Goal: Task Accomplishment & Management: Use online tool/utility

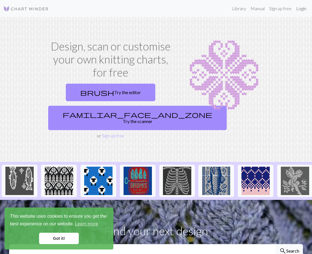
click at [302, 7] on link "Login" at bounding box center [301, 8] width 15 height 11
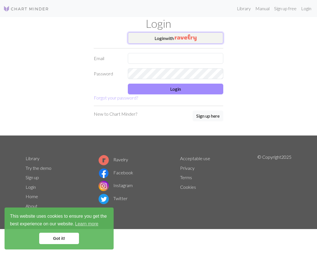
click at [184, 38] on img "button" at bounding box center [185, 37] width 22 height 7
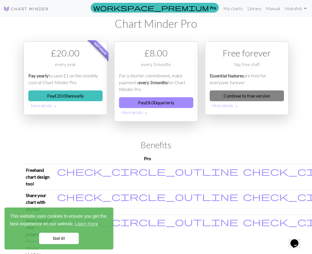
click at [240, 96] on link "Continue to free version" at bounding box center [247, 95] width 74 height 11
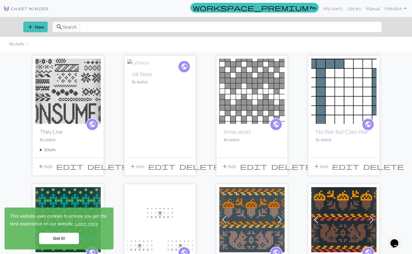
click at [78, 103] on img at bounding box center [67, 91] width 65 height 65
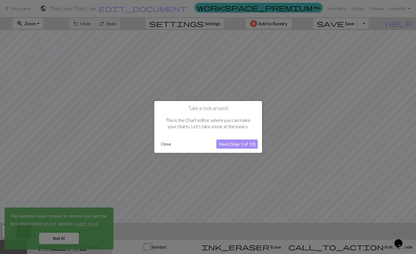
click at [164, 144] on button "Close" at bounding box center [166, 144] width 15 height 9
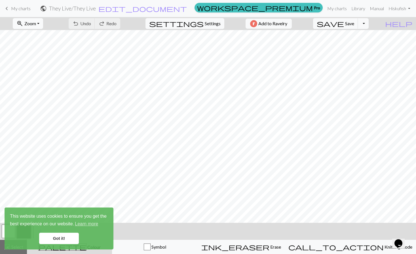
click at [43, 23] on button "zoom_in Zoom Zoom" at bounding box center [28, 23] width 30 height 11
click at [34, 71] on button "50%" at bounding box center [35, 68] width 45 height 9
click at [56, 236] on link "Got it!" at bounding box center [59, 238] width 40 height 11
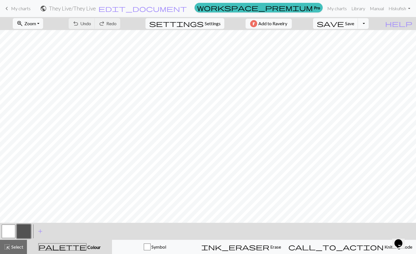
click at [14, 10] on span "My charts" at bounding box center [21, 8] width 20 height 5
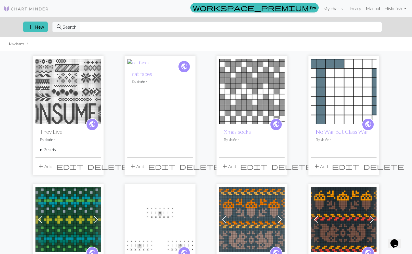
click at [160, 76] on h2 "cat faces" at bounding box center [160, 74] width 56 height 7
click at [174, 167] on span "edit" at bounding box center [161, 167] width 27 height 8
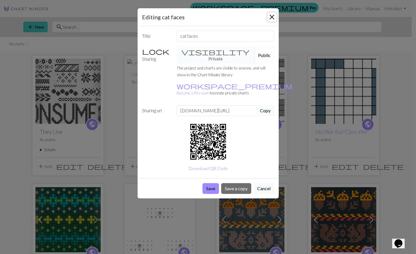
click at [271, 16] on button "Close" at bounding box center [272, 16] width 9 height 9
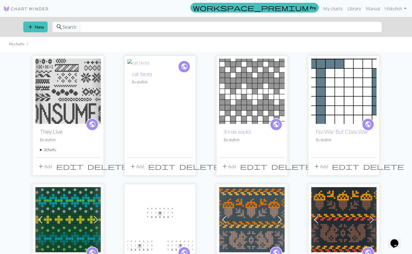
click at [183, 63] on span "public" at bounding box center [184, 66] width 7 height 9
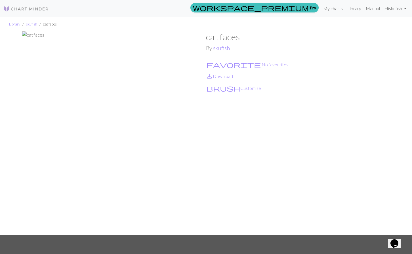
click at [66, 34] on img at bounding box center [114, 132] width 184 height 203
click at [35, 34] on img at bounding box center [114, 132] width 184 height 203
click at [224, 89] on button "brush Customise" at bounding box center [233, 88] width 55 height 7
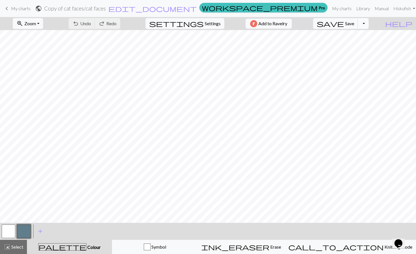
click at [312, 22] on button "Toggle Dropdown" at bounding box center [363, 23] width 11 height 11
click at [312, 34] on button "file_copy Save a copy" at bounding box center [322, 35] width 94 height 9
click at [126, 6] on h2 "Copy of cat faces / Copy of cat faces" at bounding box center [84, 8] width 81 height 7
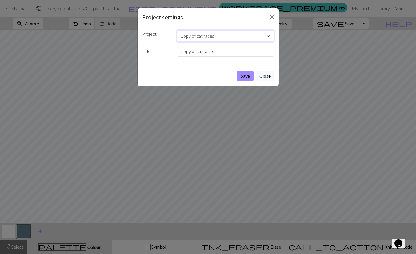
click at [217, 37] on select "Copy of cat faces They Live cat faces Xmas socks No War But Class War Anthology…" at bounding box center [226, 36] width 98 height 11
click at [210, 36] on select "Copy of cat faces They Live cat faces Xmas socks No War But Class War Anthology…" at bounding box center [226, 36] width 98 height 11
drag, startPoint x: 210, startPoint y: 36, endPoint x: 196, endPoint y: 43, distance: 15.5
click at [209, 36] on select "Copy of cat faces They Live cat faces Xmas socks No War But Class War Anthology…" at bounding box center [226, 36] width 98 height 11
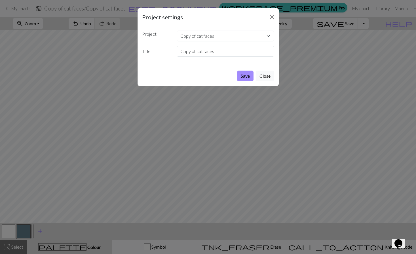
click at [169, 58] on div "Project Copy of cat faces They Live cat faces Xmas socks No War But Class War A…" at bounding box center [208, 46] width 141 height 40
click at [205, 37] on select "Copy of cat faces They Live cat faces Xmas socks No War But Class War Anthology…" at bounding box center [226, 36] width 98 height 11
click at [232, 22] on div "Project settings" at bounding box center [208, 17] width 141 height 18
drag, startPoint x: 212, startPoint y: 36, endPoint x: 205, endPoint y: 36, distance: 6.8
click at [211, 36] on select "Copy of cat faces They Live cat faces Xmas socks No War But Class War Anthology…" at bounding box center [226, 36] width 98 height 11
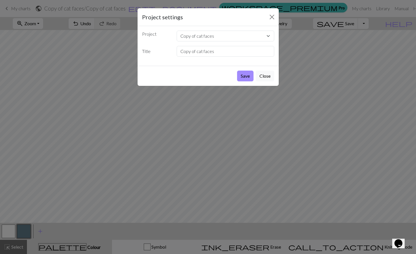
click at [167, 49] on label "Title" at bounding box center [156, 51] width 35 height 11
drag, startPoint x: 218, startPoint y: 51, endPoint x: 134, endPoint y: 55, distance: 84.1
click at [135, 56] on div "Project settings Project Copy of cat faces They Live cat faces Xmas socks No Wa…" at bounding box center [208, 127] width 416 height 254
type input "Rainbow Cats Chart"
click at [248, 73] on button "Save" at bounding box center [245, 76] width 16 height 11
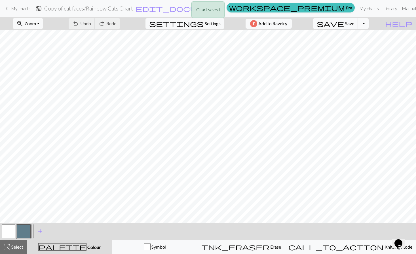
click at [127, 10] on div "Chart saved" at bounding box center [208, 11] width 416 height 22
click at [13, 7] on div "Chart saved" at bounding box center [208, 11] width 416 height 22
click at [9, 9] on span "keyboard_arrow_left" at bounding box center [6, 9] width 7 height 8
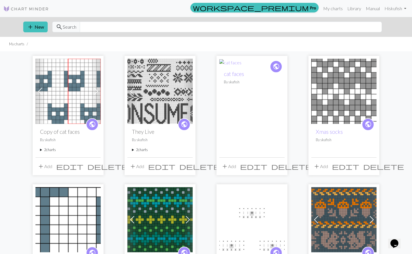
click at [82, 170] on span "edit" at bounding box center [69, 167] width 27 height 8
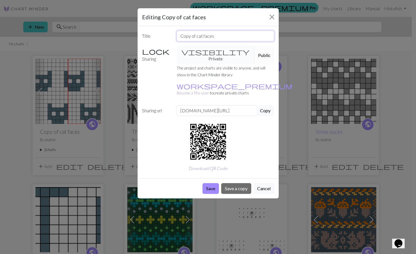
drag, startPoint x: 221, startPoint y: 37, endPoint x: 24, endPoint y: 58, distance: 198.2
click at [29, 61] on div "Editing Copy of cat faces Title Copy of cat faces Sharing visibility Private Pu…" at bounding box center [208, 127] width 416 height 254
type input "Rainbow Cats Chart"
click at [210, 183] on button "Save" at bounding box center [211, 188] width 16 height 11
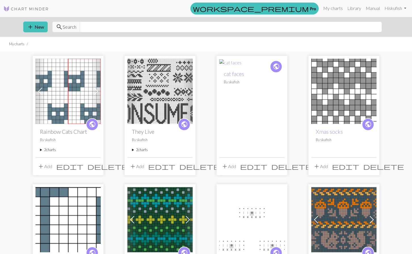
click at [42, 150] on summary "2 charts" at bounding box center [68, 149] width 56 height 5
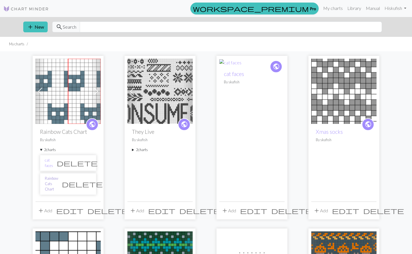
click at [57, 180] on link "Rainbow Cats Chart" at bounding box center [51, 184] width 13 height 16
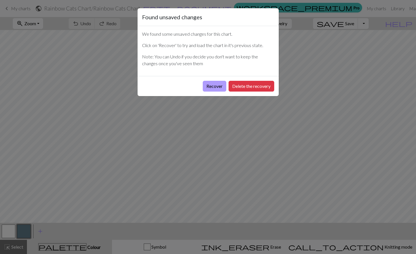
click at [215, 86] on button "Recover" at bounding box center [215, 86] width 24 height 11
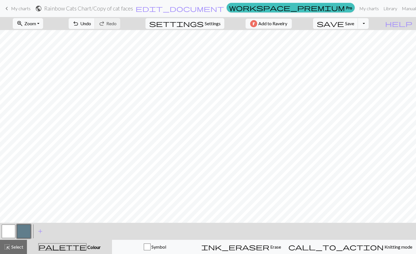
drag, startPoint x: 10, startPoint y: 233, endPoint x: 20, endPoint y: 227, distance: 11.1
click at [10, 233] on button "button" at bounding box center [9, 232] width 14 height 14
click at [10, 232] on button "button" at bounding box center [9, 232] width 14 height 14
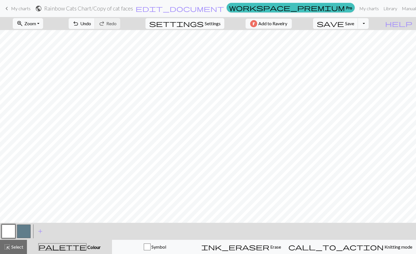
click at [216, 26] on span "Settings" at bounding box center [213, 23] width 16 height 7
select select "fingering"
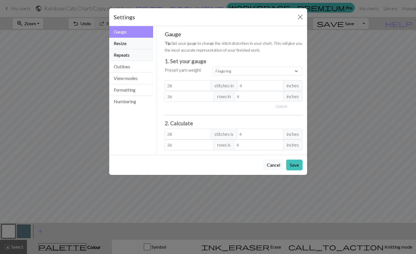
drag, startPoint x: 120, startPoint y: 45, endPoint x: 142, endPoint y: 58, distance: 25.4
click at [121, 45] on button "Resize" at bounding box center [131, 44] width 44 height 12
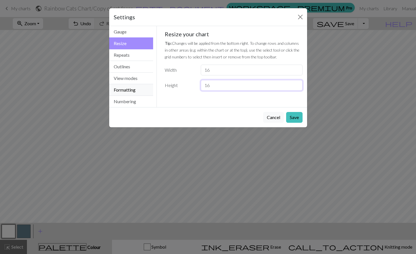
drag, startPoint x: 212, startPoint y: 87, endPoint x: 127, endPoint y: 92, distance: 85.3
click at [127, 92] on div "Resize Gauge Resize Repeats Outlines View modes Formatting Numbering Gauge Resi…" at bounding box center [208, 66] width 205 height 81
type input "32"
click at [291, 118] on button "Save" at bounding box center [294, 117] width 16 height 11
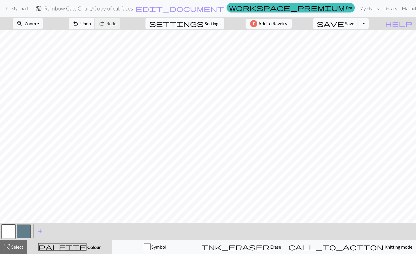
click at [196, 24] on span "settings" at bounding box center [176, 24] width 54 height 8
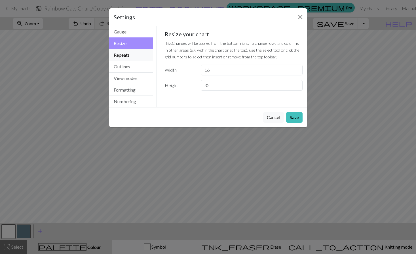
drag, startPoint x: 135, startPoint y: 56, endPoint x: 156, endPoint y: 66, distance: 23.0
click at [135, 56] on button "Repeats" at bounding box center [131, 55] width 44 height 12
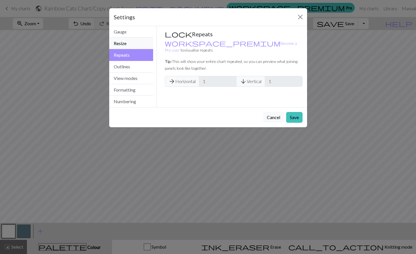
click at [125, 47] on button "Resize" at bounding box center [131, 44] width 44 height 12
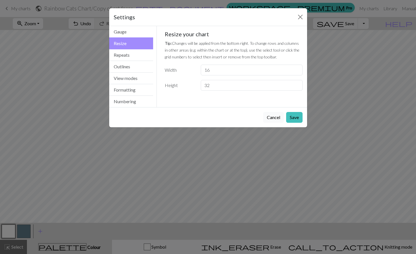
drag, startPoint x: 273, startPoint y: 117, endPoint x: 265, endPoint y: 122, distance: 9.0
click at [270, 119] on button "Cancel" at bounding box center [273, 117] width 21 height 11
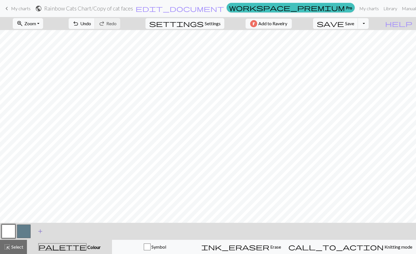
click at [39, 229] on span "add" at bounding box center [40, 232] width 7 height 8
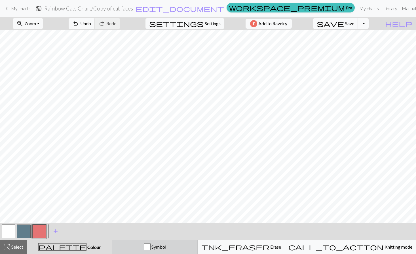
click at [192, 249] on div "Symbol" at bounding box center [155, 247] width 78 height 7
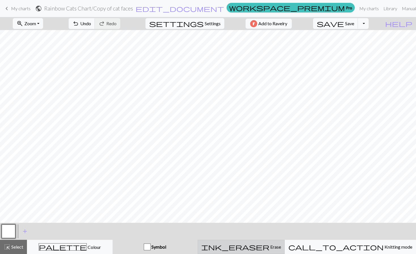
click at [251, 242] on button "ink_eraser Erase Erase" at bounding box center [241, 247] width 87 height 14
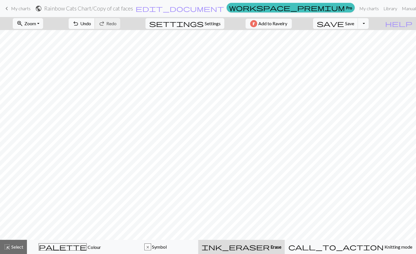
click at [95, 26] on button "undo Undo Undo" at bounding box center [82, 23] width 26 height 11
click at [165, 251] on button "x Symbol" at bounding box center [156, 247] width 86 height 14
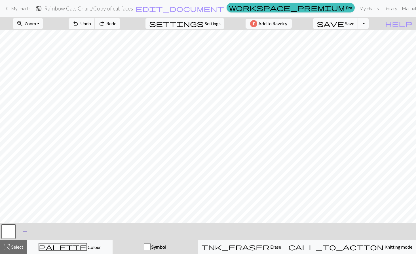
click at [23, 230] on span "add" at bounding box center [25, 232] width 7 height 8
click at [22, 233] on button "button" at bounding box center [24, 232] width 14 height 14
click at [11, 231] on button "button" at bounding box center [9, 232] width 14 height 14
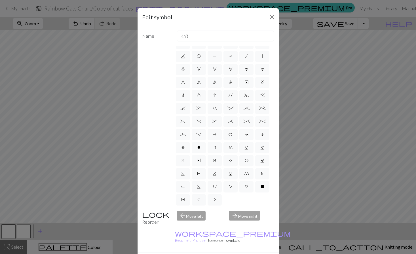
scroll to position [61, 0]
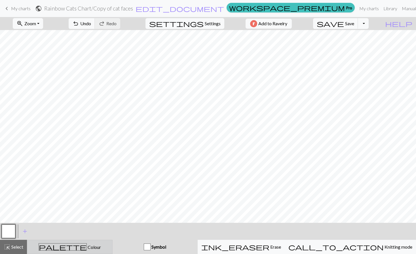
click at [108, 249] on div "palette Colour Colour" at bounding box center [70, 246] width 78 height 7
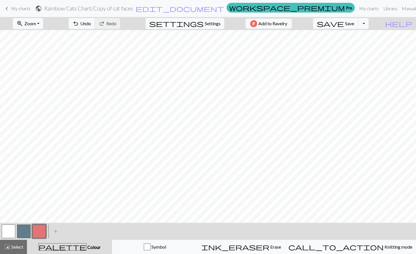
click at [44, 233] on button "button" at bounding box center [39, 232] width 14 height 14
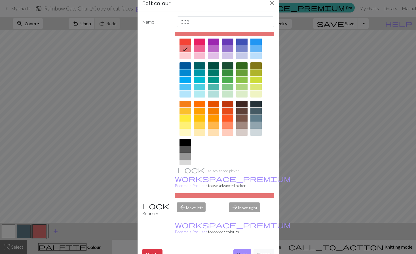
scroll to position [35, 0]
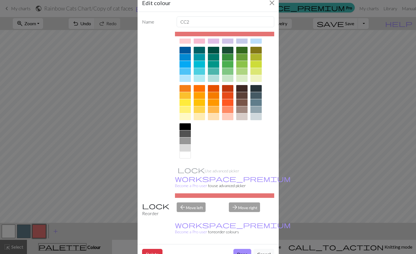
click at [189, 193] on div at bounding box center [224, 195] width 99 height 5
click at [257, 249] on button "Cancel" at bounding box center [264, 254] width 21 height 11
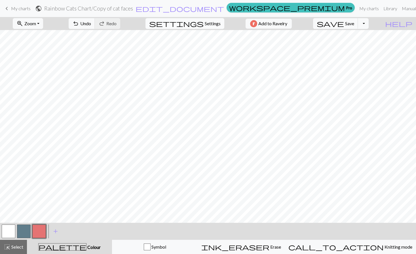
click at [196, 20] on span "settings" at bounding box center [176, 24] width 54 height 8
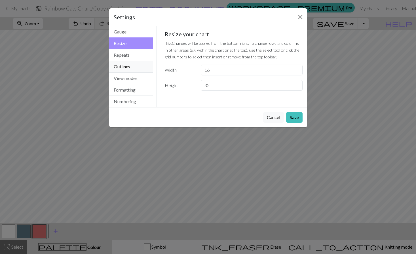
click at [121, 68] on button "Outlines" at bounding box center [131, 67] width 44 height 12
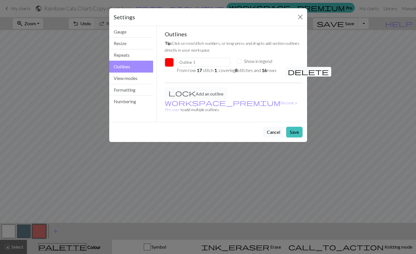
drag, startPoint x: 289, startPoint y: 71, endPoint x: 280, endPoint y: 73, distance: 10.1
click at [290, 71] on span "delete" at bounding box center [308, 72] width 41 height 8
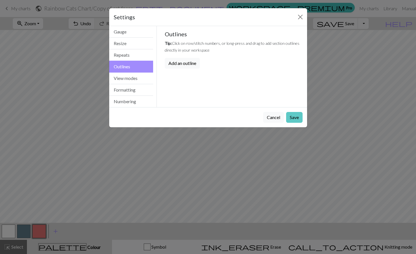
click at [286, 119] on button "Save" at bounding box center [294, 117] width 16 height 11
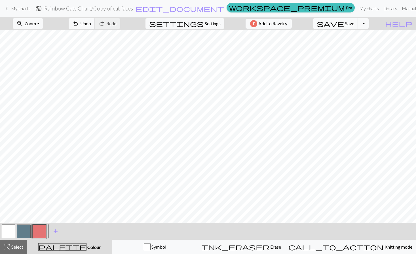
click at [26, 234] on button "button" at bounding box center [24, 232] width 14 height 14
click at [26, 229] on button "button" at bounding box center [24, 232] width 14 height 14
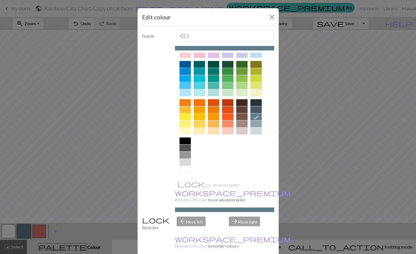
click at [183, 163] on div at bounding box center [185, 162] width 11 height 7
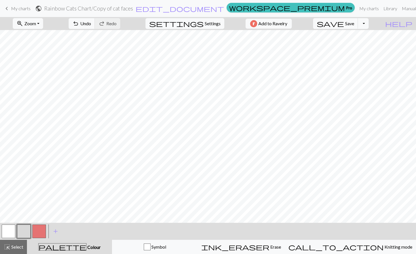
click at [6, 230] on button "button" at bounding box center [9, 232] width 14 height 14
click at [11, 230] on button "button" at bounding box center [9, 232] width 14 height 14
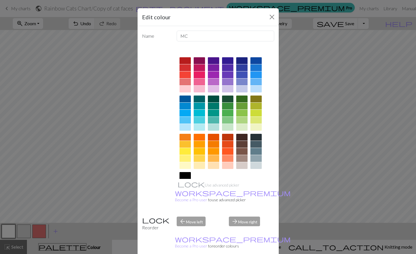
click at [254, 159] on div at bounding box center [255, 158] width 11 height 7
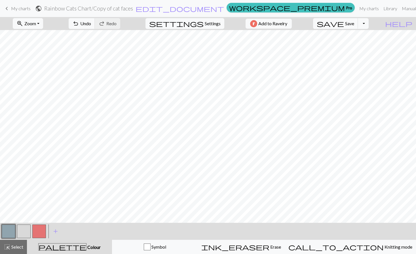
click at [19, 239] on div "< >" at bounding box center [24, 231] width 46 height 17
click at [23, 234] on button "button" at bounding box center [24, 232] width 14 height 14
click at [207, 25] on span "Settings" at bounding box center [213, 23] width 16 height 7
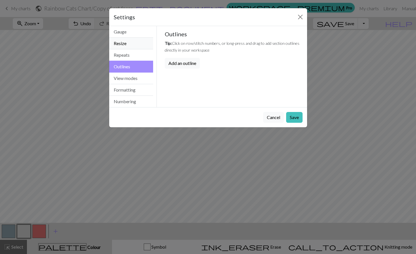
click at [127, 47] on button "Resize" at bounding box center [131, 44] width 44 height 12
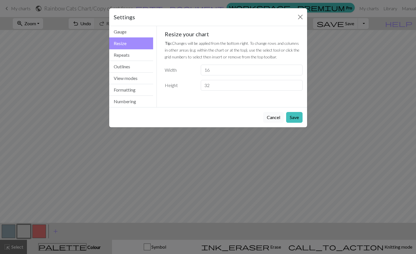
click at [280, 117] on button "Cancel" at bounding box center [273, 117] width 21 height 11
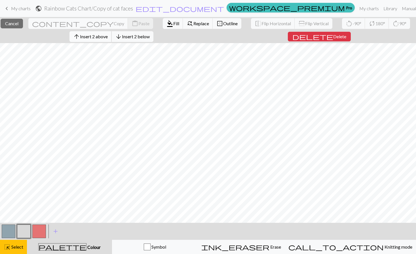
drag, startPoint x: 103, startPoint y: 31, endPoint x: 102, endPoint y: 34, distance: 3.3
click at [102, 33] on div "arrow_upward Insert 2 above arrow_downward Insert 2 below" at bounding box center [111, 36] width 92 height 13
click at [101, 35] on span "Insert 2 above" at bounding box center [94, 36] width 28 height 5
click at [318, 37] on button "delete Delete" at bounding box center [320, 37] width 63 height 10
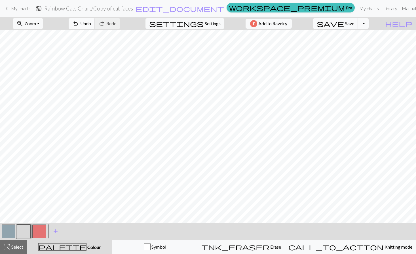
click at [95, 18] on button "undo Undo Undo" at bounding box center [82, 23] width 26 height 11
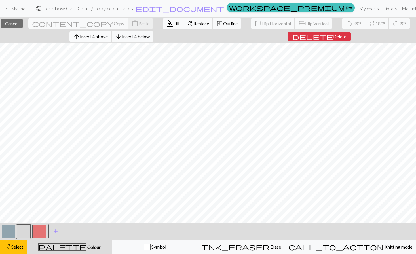
click at [101, 41] on button "arrow_upward Insert 4 above" at bounding box center [91, 36] width 42 height 11
click at [14, 24] on span "Cancel" at bounding box center [11, 23] width 13 height 5
click at [92, 36] on span "Insert 7 above" at bounding box center [94, 36] width 28 height 5
click at [333, 37] on span "Delete" at bounding box center [339, 36] width 13 height 5
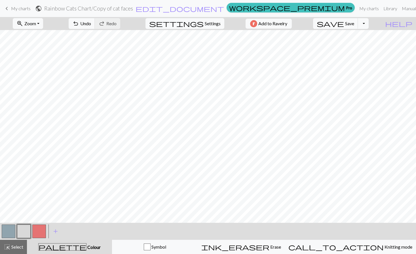
click at [5, 232] on button "button" at bounding box center [9, 232] width 14 height 14
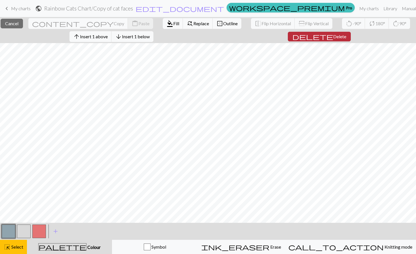
click at [321, 39] on span "delete" at bounding box center [312, 37] width 41 height 8
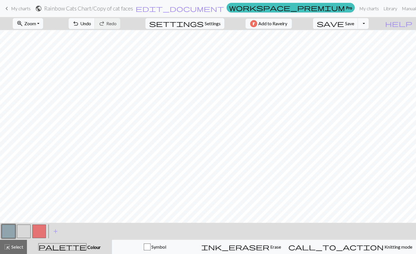
click at [27, 228] on button "button" at bounding box center [24, 232] width 14 height 14
click at [9, 233] on button "button" at bounding box center [9, 232] width 14 height 14
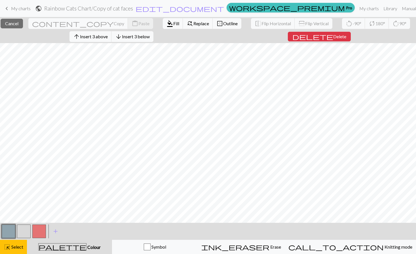
click at [7, 231] on button "button" at bounding box center [9, 232] width 14 height 14
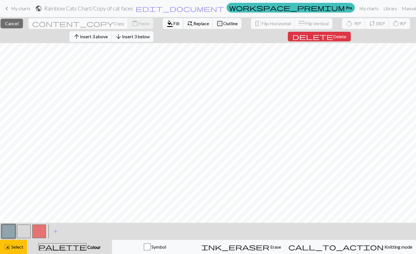
click at [167, 25] on span "format_color_fill" at bounding box center [170, 24] width 7 height 8
click at [163, 20] on button "format_color_fill Fill" at bounding box center [173, 23] width 20 height 11
click at [173, 22] on span "Fill" at bounding box center [176, 23] width 6 height 5
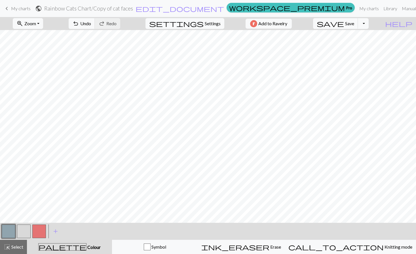
click at [23, 234] on button "button" at bounding box center [24, 232] width 14 height 14
click at [91, 26] on span "Undo" at bounding box center [85, 23] width 11 height 5
click at [91, 25] on span "Undo" at bounding box center [85, 23] width 11 height 5
drag, startPoint x: 111, startPoint y: 26, endPoint x: 118, endPoint y: 30, distance: 7.7
click at [95, 26] on button "undo Undo Undo" at bounding box center [82, 23] width 26 height 11
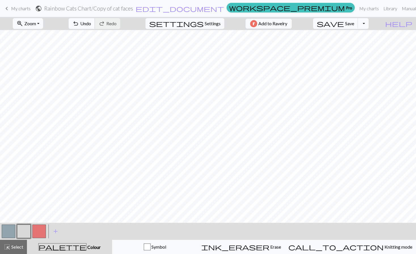
click at [91, 23] on span "Undo" at bounding box center [85, 23] width 11 height 5
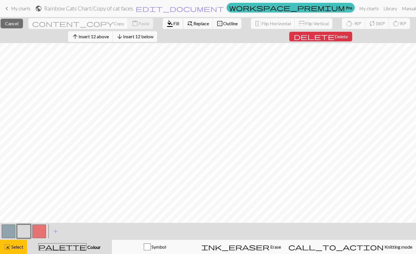
click at [167, 23] on span "format_color_fill" at bounding box center [170, 24] width 7 height 8
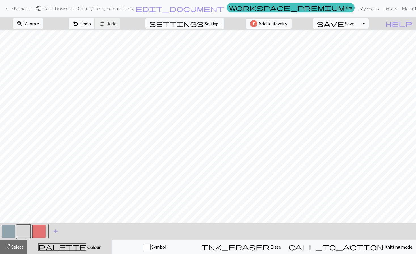
click at [91, 22] on span "Undo" at bounding box center [85, 23] width 11 height 5
click at [5, 236] on button "button" at bounding box center [9, 232] width 14 height 14
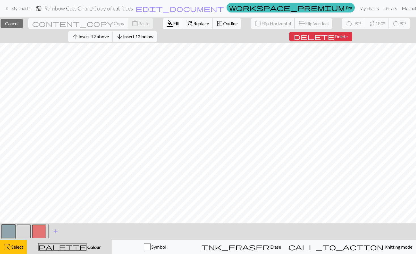
click at [173, 25] on span "Fill" at bounding box center [176, 23] width 6 height 5
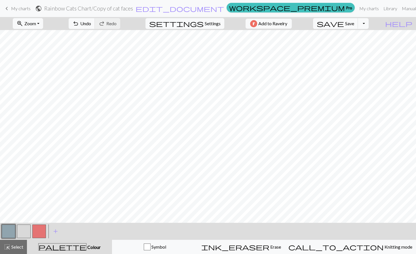
click at [26, 236] on button "button" at bounding box center [24, 232] width 14 height 14
click at [43, 236] on button "button" at bounding box center [39, 232] width 14 height 14
click at [32, 239] on div at bounding box center [38, 231] width 15 height 15
click at [35, 232] on button "button" at bounding box center [39, 232] width 14 height 14
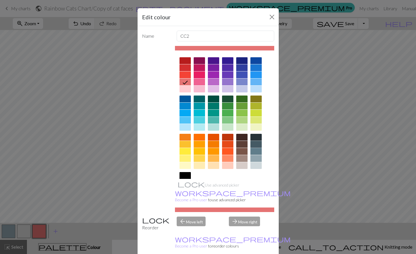
click at [258, 142] on div at bounding box center [255, 144] width 11 height 7
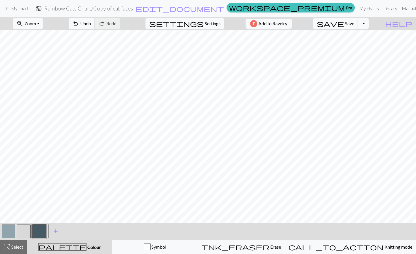
drag, startPoint x: 107, startPoint y: 26, endPoint x: 124, endPoint y: 23, distance: 17.0
click at [91, 24] on span "Undo" at bounding box center [85, 23] width 11 height 5
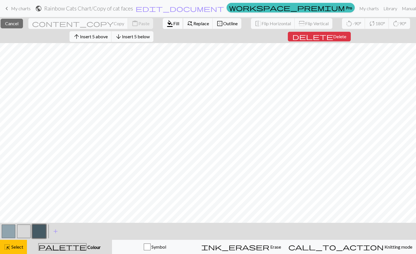
click at [167, 24] on span "format_color_fill" at bounding box center [170, 24] width 7 height 8
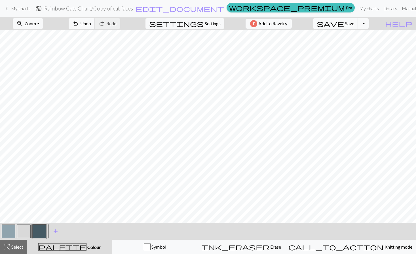
click at [16, 232] on div at bounding box center [8, 231] width 15 height 15
click at [6, 234] on button "button" at bounding box center [9, 232] width 14 height 14
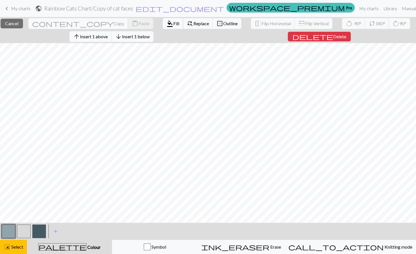
click at [167, 20] on span "format_color_fill" at bounding box center [170, 24] width 7 height 8
click at [39, 237] on div at bounding box center [38, 231] width 15 height 15
click at [39, 236] on button "button" at bounding box center [39, 232] width 14 height 14
click at [167, 20] on span "format_color_fill" at bounding box center [170, 24] width 7 height 8
click at [173, 22] on span "Fill" at bounding box center [176, 23] width 6 height 5
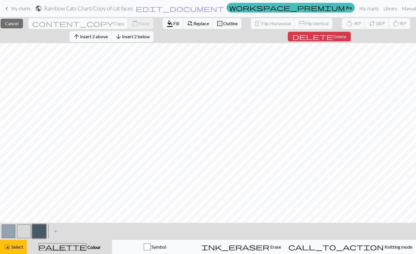
click at [23, 231] on button "button" at bounding box center [24, 232] width 14 height 14
click at [167, 24] on span "format_color_fill" at bounding box center [170, 24] width 7 height 8
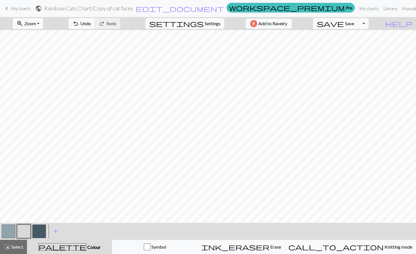
click at [6, 229] on button "button" at bounding box center [9, 232] width 14 height 14
click at [40, 235] on button "button" at bounding box center [39, 232] width 14 height 14
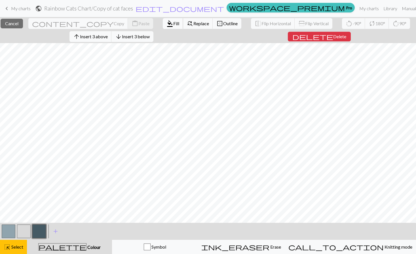
click at [167, 22] on span "format_color_fill" at bounding box center [170, 24] width 7 height 8
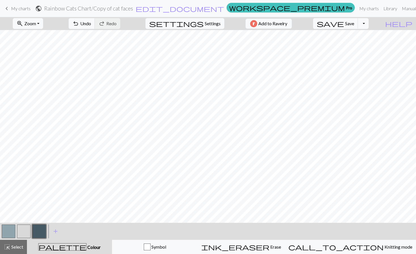
click at [25, 233] on button "button" at bounding box center [24, 232] width 14 height 14
click at [10, 227] on button "button" at bounding box center [9, 232] width 14 height 14
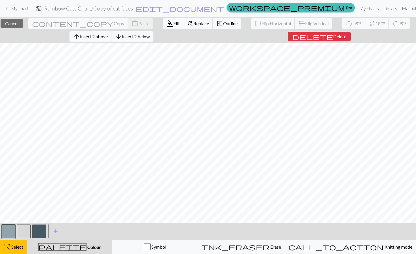
click at [167, 23] on span "format_color_fill" at bounding box center [170, 24] width 7 height 8
click at [108, 35] on span "Insert 3 above" at bounding box center [94, 36] width 28 height 5
click at [36, 231] on button "button" at bounding box center [39, 232] width 14 height 14
click at [167, 24] on span "format_color_fill" at bounding box center [170, 24] width 7 height 8
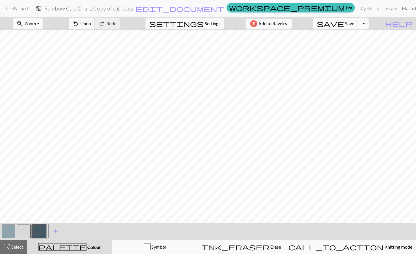
click at [24, 229] on button "button" at bounding box center [24, 232] width 14 height 14
drag, startPoint x: 112, startPoint y: 25, endPoint x: 126, endPoint y: 28, distance: 13.8
click at [91, 25] on span "Undo" at bounding box center [85, 23] width 11 height 5
click at [311, 235] on div "< > add Add a colour" at bounding box center [208, 231] width 416 height 17
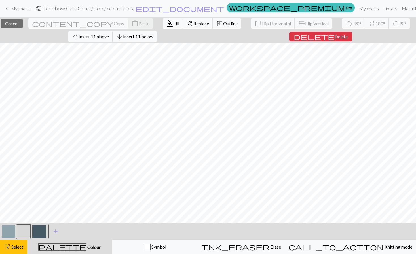
click at [5, 235] on button "button" at bounding box center [9, 232] width 14 height 14
click at [167, 27] on span "format_color_fill" at bounding box center [170, 24] width 7 height 8
click at [173, 22] on span "Fill" at bounding box center [176, 23] width 6 height 5
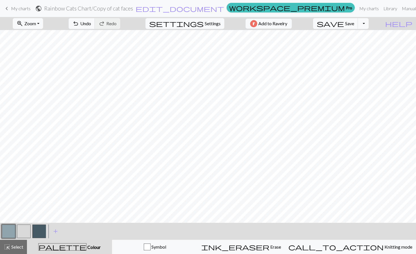
click at [16, 232] on div at bounding box center [23, 231] width 15 height 15
click at [20, 231] on button "button" at bounding box center [24, 232] width 14 height 14
click at [95, 28] on button "undo Undo Undo" at bounding box center [82, 23] width 26 height 11
click at [79, 23] on span "undo" at bounding box center [75, 24] width 7 height 8
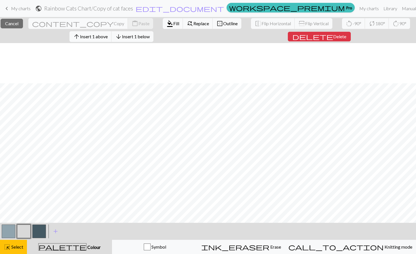
scroll to position [49, 0]
click at [163, 20] on button "format_color_fill Fill" at bounding box center [173, 23] width 20 height 11
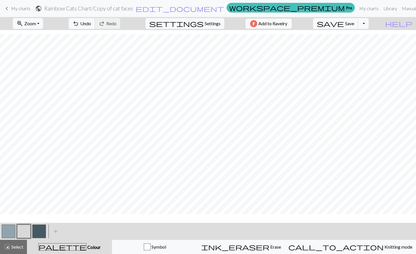
scroll to position [35, 0]
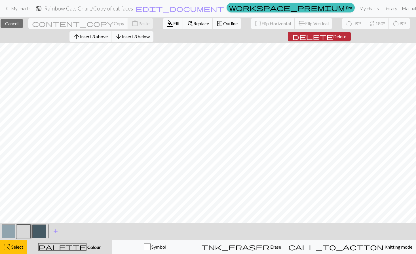
click at [322, 39] on span "delete" at bounding box center [312, 37] width 41 height 8
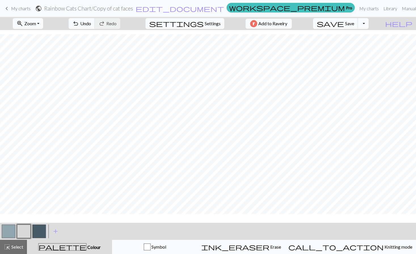
scroll to position [18, 0]
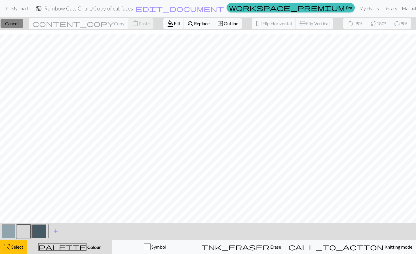
click at [14, 26] on button "close Cancel" at bounding box center [12, 24] width 22 height 10
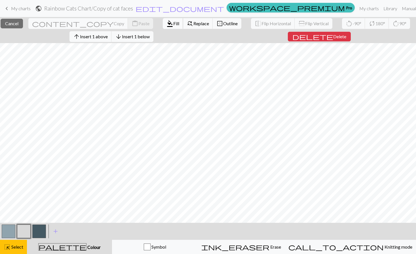
click at [167, 21] on span "format_color_fill" at bounding box center [170, 24] width 7 height 8
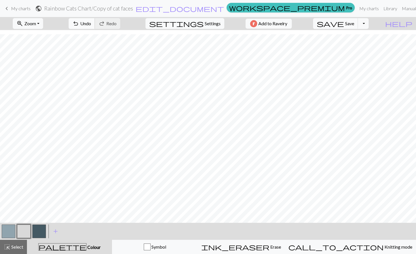
click at [91, 23] on span "Undo" at bounding box center [85, 23] width 11 height 5
click at [91, 22] on span "Undo" at bounding box center [85, 23] width 11 height 5
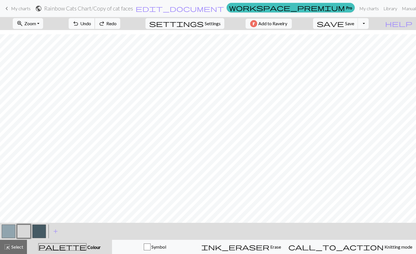
click at [91, 22] on span "Undo" at bounding box center [85, 23] width 11 height 5
click at [91, 23] on span "Undo" at bounding box center [85, 23] width 11 height 5
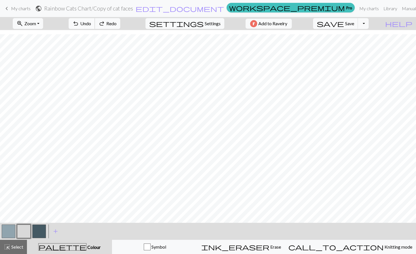
click at [91, 24] on span "Undo" at bounding box center [85, 23] width 11 height 5
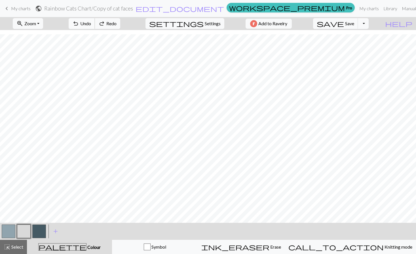
click at [91, 24] on span "Undo" at bounding box center [85, 23] width 11 height 5
click at [91, 25] on span "Undo" at bounding box center [85, 23] width 11 height 5
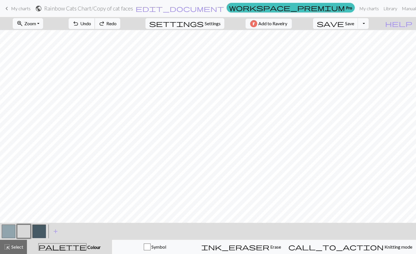
click at [91, 25] on span "Undo" at bounding box center [85, 23] width 11 height 5
click at [95, 26] on button "undo Undo Undo" at bounding box center [82, 23] width 26 height 11
click at [95, 27] on button "undo Undo Undo" at bounding box center [82, 23] width 26 height 11
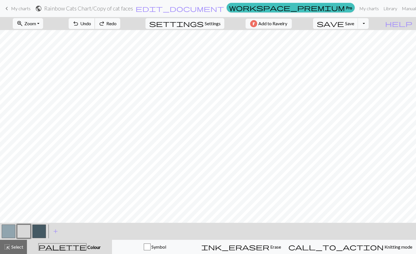
click at [95, 27] on button "undo Undo Undo" at bounding box center [82, 23] width 26 height 11
click at [95, 28] on button "undo Undo Undo" at bounding box center [82, 23] width 26 height 11
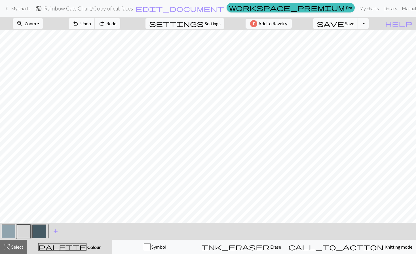
click at [95, 28] on button "undo Undo Undo" at bounding box center [82, 23] width 26 height 11
click at [95, 29] on button "undo Undo Undo" at bounding box center [82, 23] width 26 height 11
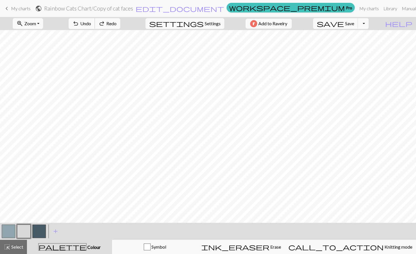
click at [95, 29] on button "undo Undo Undo" at bounding box center [82, 23] width 26 height 11
click at [107, 29] on div "undo Undo Undo redo Redo Redo" at bounding box center [94, 23] width 60 height 13
click at [95, 27] on button "undo Undo Undo" at bounding box center [82, 23] width 26 height 11
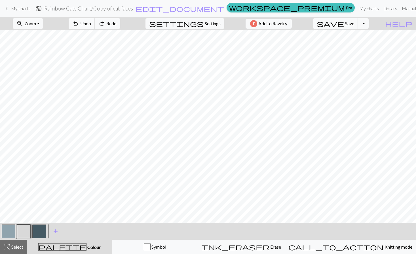
click at [95, 27] on button "undo Undo Undo" at bounding box center [82, 23] width 26 height 11
click at [91, 22] on span "Undo" at bounding box center [85, 23] width 11 height 5
drag, startPoint x: 7, startPoint y: 235, endPoint x: 22, endPoint y: 231, distance: 15.4
click at [7, 235] on button "button" at bounding box center [9, 232] width 14 height 14
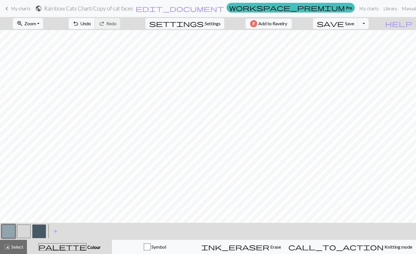
click at [79, 24] on span "undo" at bounding box center [75, 24] width 7 height 8
click at [27, 231] on button "button" at bounding box center [24, 232] width 14 height 14
click at [95, 22] on button "undo Undo Undo" at bounding box center [82, 23] width 26 height 11
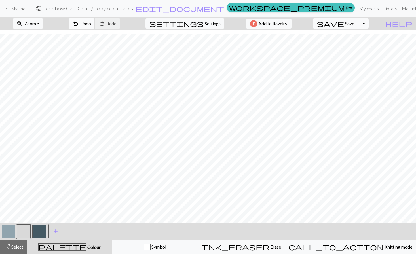
drag, startPoint x: 108, startPoint y: 20, endPoint x: 117, endPoint y: 26, distance: 10.8
click at [95, 20] on button "undo Undo Undo" at bounding box center [82, 23] width 26 height 11
click at [95, 22] on button "undo Undo Undo" at bounding box center [82, 23] width 26 height 11
click at [91, 23] on span "Undo" at bounding box center [85, 23] width 11 height 5
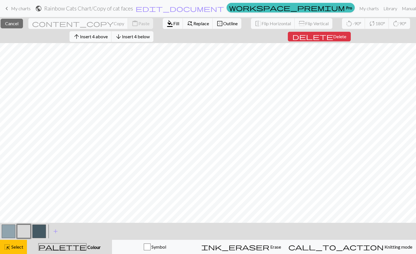
click at [10, 234] on button "button" at bounding box center [9, 232] width 14 height 14
click at [173, 22] on span "Fill" at bounding box center [176, 23] width 6 height 5
click at [167, 22] on span "format_color_fill" at bounding box center [170, 24] width 7 height 8
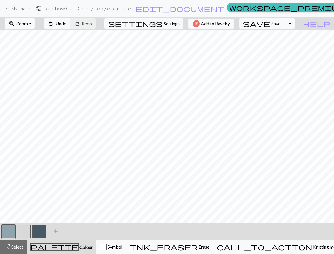
click at [25, 231] on button "button" at bounding box center [24, 232] width 14 height 14
click at [36, 233] on button "button" at bounding box center [39, 232] width 14 height 14
click at [66, 25] on span "Undo" at bounding box center [61, 23] width 11 height 5
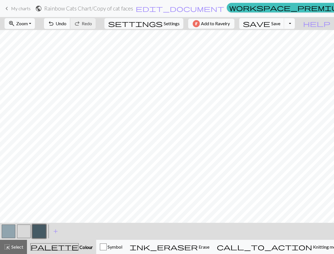
click at [66, 22] on span "Undo" at bounding box center [61, 23] width 11 height 5
click at [8, 229] on button "button" at bounding box center [9, 232] width 14 height 14
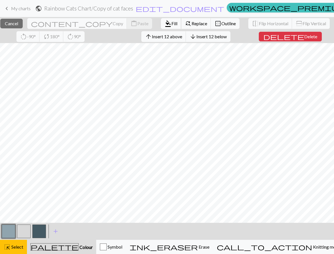
click at [161, 27] on button "format_color_fill Fill" at bounding box center [171, 23] width 20 height 11
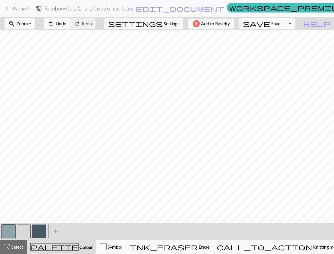
drag, startPoint x: 26, startPoint y: 229, endPoint x: 27, endPoint y: 224, distance: 4.9
click at [25, 228] on button "button" at bounding box center [24, 232] width 14 height 14
drag, startPoint x: 85, startPoint y: 24, endPoint x: 88, endPoint y: 28, distance: 4.8
click at [66, 24] on span "Undo" at bounding box center [61, 23] width 11 height 5
click at [5, 236] on button "button" at bounding box center [9, 232] width 14 height 14
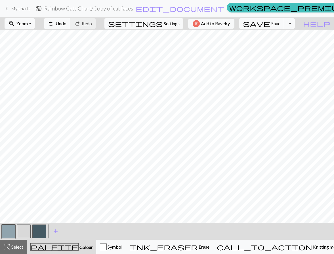
drag, startPoint x: 26, startPoint y: 230, endPoint x: 26, endPoint y: 225, distance: 4.8
click at [26, 230] on button "button" at bounding box center [24, 232] width 14 height 14
drag, startPoint x: 12, startPoint y: 231, endPoint x: 19, endPoint y: 223, distance: 10.3
click at [12, 231] on button "button" at bounding box center [9, 232] width 14 height 14
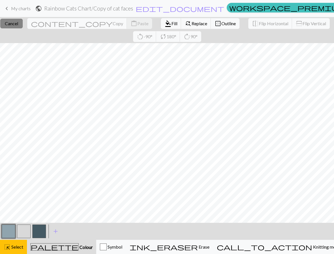
click at [22, 21] on button "close Cancel" at bounding box center [11, 24] width 22 height 10
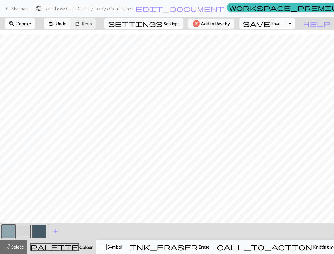
scroll to position [35, 0]
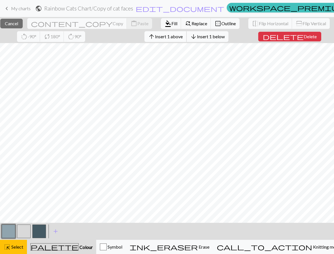
click at [155, 36] on span "arrow_upward" at bounding box center [151, 37] width 7 height 8
click at [155, 37] on span "arrow_upward" at bounding box center [151, 37] width 7 height 8
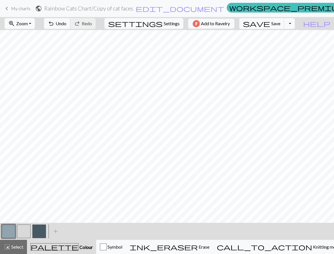
click at [27, 230] on button "button" at bounding box center [24, 232] width 14 height 14
click at [66, 25] on span "Undo" at bounding box center [61, 23] width 11 height 5
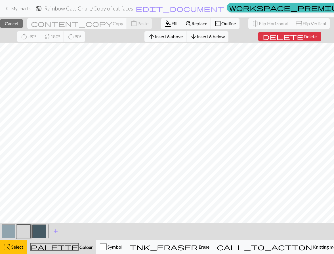
click at [11, 229] on button "button" at bounding box center [9, 232] width 14 height 14
click at [171, 22] on span "Fill" at bounding box center [174, 23] width 6 height 5
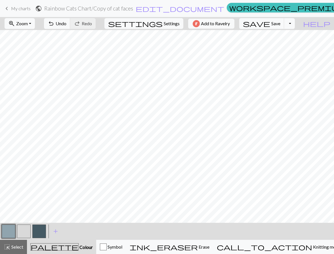
scroll to position [35, 0]
click at [24, 228] on button "button" at bounding box center [24, 232] width 14 height 14
click at [70, 26] on button "undo Undo Undo" at bounding box center [57, 23] width 26 height 11
click at [54, 26] on span "undo" at bounding box center [51, 24] width 7 height 8
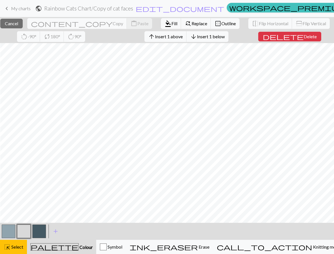
click at [7, 230] on button "button" at bounding box center [9, 232] width 14 height 14
click at [177, 37] on span "Insert 1 above" at bounding box center [169, 36] width 28 height 5
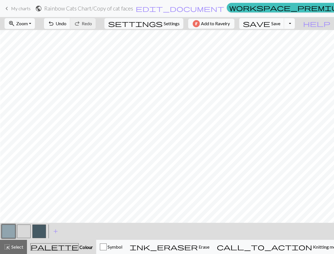
click at [24, 235] on button "button" at bounding box center [24, 232] width 14 height 14
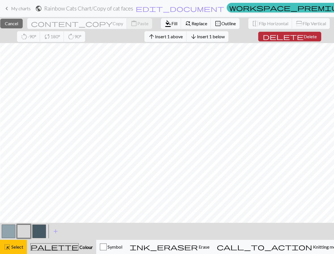
click at [308, 40] on button "delete Delete" at bounding box center [289, 37] width 63 height 10
click at [304, 37] on span "Delete" at bounding box center [310, 36] width 13 height 5
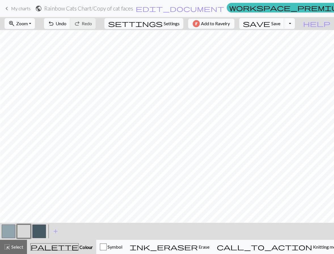
click at [7, 230] on button "button" at bounding box center [9, 232] width 14 height 14
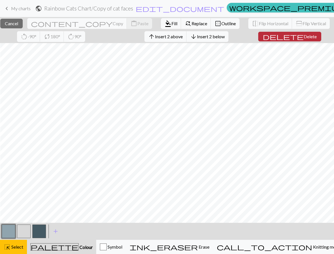
click at [296, 35] on span "delete" at bounding box center [283, 37] width 41 height 8
click at [305, 38] on span "Delete" at bounding box center [310, 36] width 13 height 5
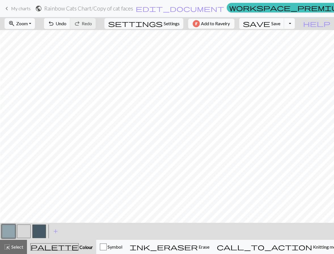
click at [18, 233] on button "button" at bounding box center [24, 232] width 14 height 14
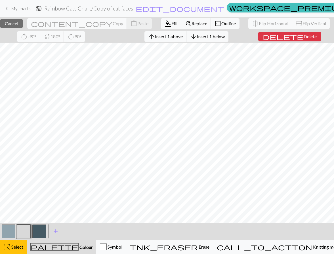
click at [307, 41] on div "close Cancel content_copy Copy content_paste Paste format_color_fill Fill find_…" at bounding box center [167, 30] width 334 height 26
click at [304, 37] on span "Delete" at bounding box center [310, 36] width 13 height 5
click at [291, 40] on button "delete Delete" at bounding box center [289, 37] width 63 height 10
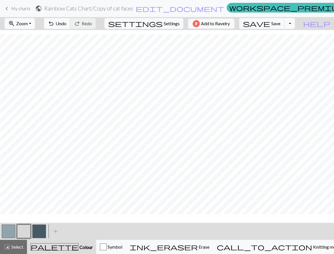
scroll to position [30, 0]
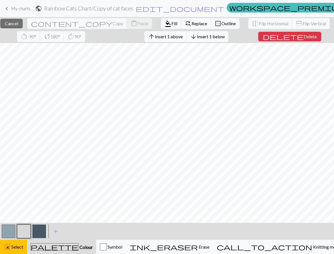
click at [225, 37] on span "Insert 1 below" at bounding box center [211, 36] width 28 height 5
click at [18, 24] on span "Cancel" at bounding box center [11, 23] width 13 height 5
click at [197, 35] on span "arrow_downward" at bounding box center [193, 37] width 7 height 8
click at [225, 36] on span "Insert 3 below" at bounding box center [211, 36] width 28 height 5
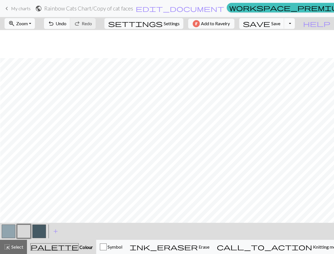
scroll to position [58, 0]
click at [39, 230] on button "button" at bounding box center [39, 232] width 14 height 14
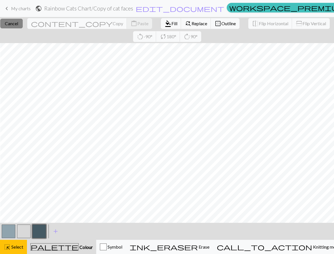
click at [21, 19] on button "close Cancel" at bounding box center [11, 24] width 22 height 10
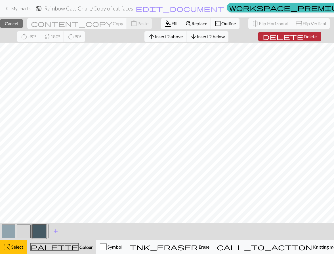
click at [304, 37] on span "Delete" at bounding box center [310, 36] width 13 height 5
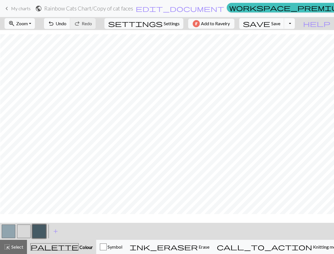
scroll to position [47, 0]
click at [54, 24] on span "undo" at bounding box center [51, 24] width 7 height 8
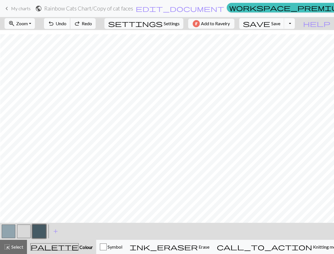
click at [54, 24] on span "undo" at bounding box center [51, 24] width 7 height 8
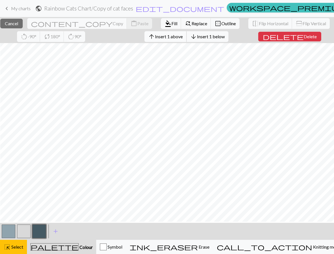
scroll to position [0, 0]
click at [23, 233] on button "button" at bounding box center [24, 232] width 14 height 14
click at [36, 227] on button "button" at bounding box center [39, 232] width 14 height 14
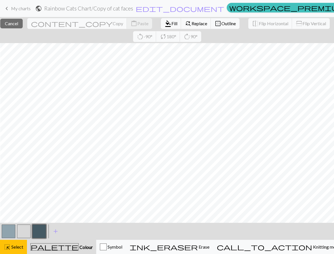
click at [40, 228] on button "button" at bounding box center [39, 232] width 14 height 14
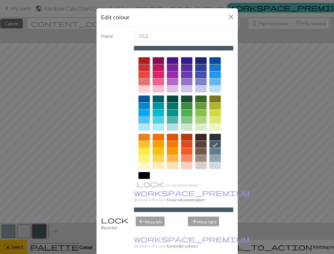
drag, startPoint x: 213, startPoint y: 247, endPoint x: 204, endPoint y: 221, distance: 27.3
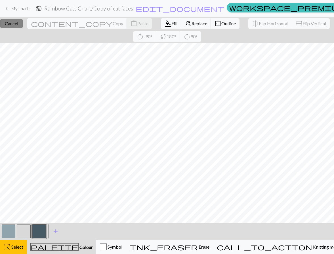
click at [18, 21] on span "Cancel" at bounding box center [11, 23] width 13 height 5
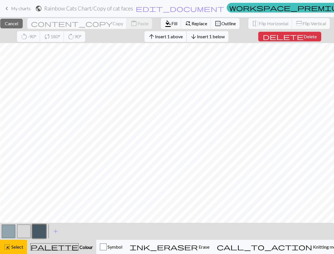
click at [155, 36] on span "arrow_upward" at bounding box center [151, 37] width 7 height 8
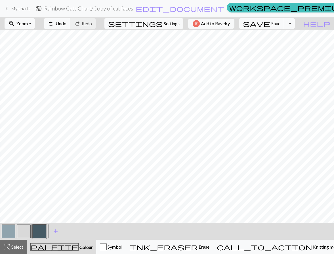
click at [38, 230] on button "button" at bounding box center [39, 232] width 14 height 14
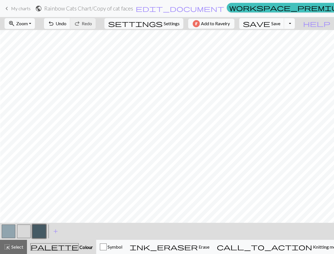
click at [13, 230] on button "button" at bounding box center [9, 232] width 14 height 14
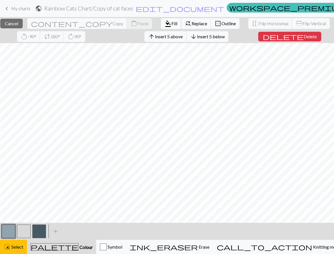
click at [165, 24] on span "format_color_fill" at bounding box center [168, 24] width 7 height 8
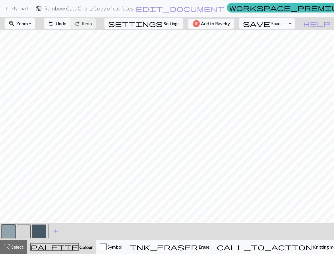
click at [22, 234] on button "button" at bounding box center [24, 232] width 14 height 14
click at [66, 25] on span "Undo" at bounding box center [61, 23] width 11 height 5
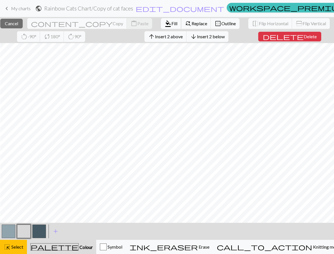
click at [171, 24] on span "Fill" at bounding box center [174, 23] width 6 height 5
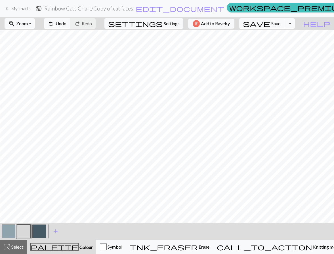
drag, startPoint x: 11, startPoint y: 230, endPoint x: 14, endPoint y: 223, distance: 7.9
click at [10, 230] on button "button" at bounding box center [9, 232] width 14 height 14
drag, startPoint x: 77, startPoint y: 24, endPoint x: 95, endPoint y: 28, distance: 18.9
click at [54, 24] on span "undo" at bounding box center [51, 24] width 7 height 8
click at [41, 231] on button "button" at bounding box center [39, 232] width 14 height 14
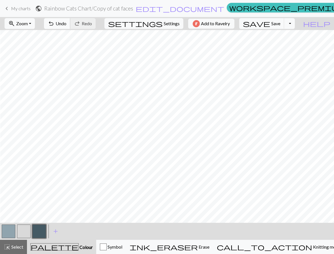
click at [70, 26] on button "undo Undo Undo" at bounding box center [57, 23] width 26 height 11
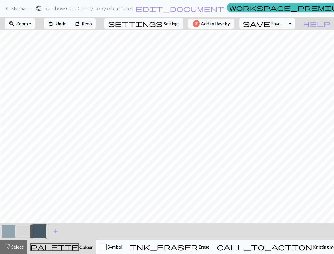
click at [70, 26] on button "undo Undo Undo" at bounding box center [57, 23] width 26 height 11
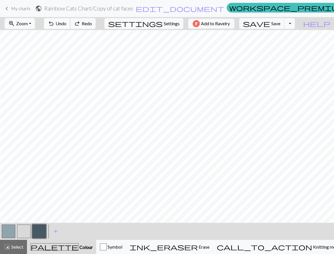
click at [70, 26] on button "undo Undo Undo" at bounding box center [57, 23] width 26 height 11
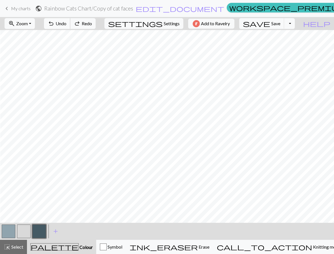
click at [70, 26] on button "undo Undo Undo" at bounding box center [57, 23] width 26 height 11
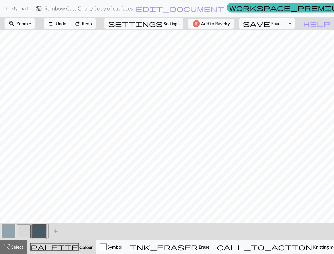
click at [70, 26] on button "undo Undo Undo" at bounding box center [57, 23] width 26 height 11
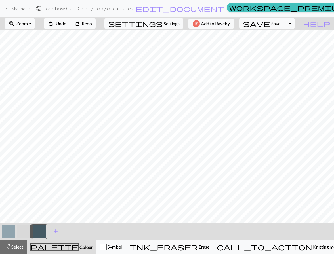
click at [70, 26] on button "undo Undo Undo" at bounding box center [57, 23] width 26 height 11
click at [54, 22] on span "undo" at bounding box center [51, 24] width 7 height 8
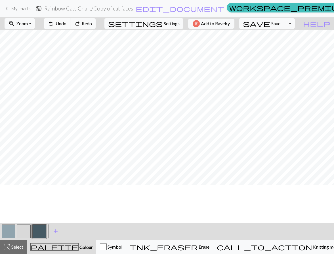
scroll to position [0, 0]
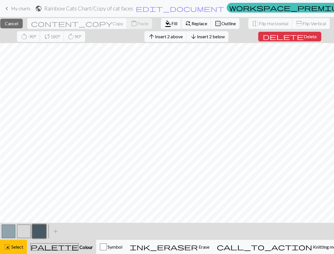
click at [171, 24] on span "Fill" at bounding box center [174, 23] width 6 height 5
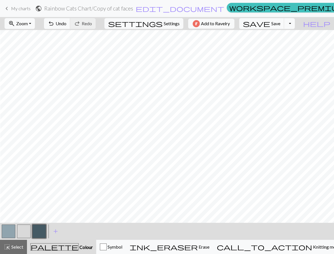
click at [24, 233] on button "button" at bounding box center [24, 232] width 14 height 14
click at [7, 233] on button "button" at bounding box center [9, 232] width 14 height 14
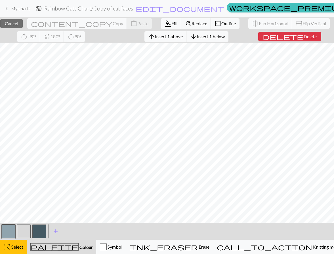
click at [40, 228] on button "button" at bounding box center [39, 232] width 14 height 14
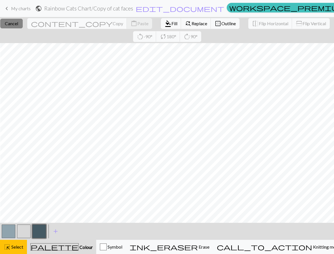
click at [18, 26] on button "close Cancel" at bounding box center [11, 24] width 22 height 10
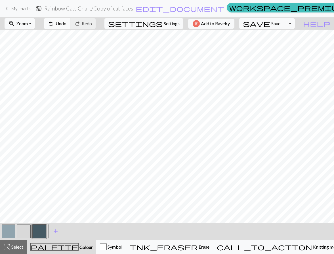
drag, startPoint x: 79, startPoint y: 24, endPoint x: 89, endPoint y: 27, distance: 9.9
click at [54, 24] on span "undo" at bounding box center [51, 24] width 7 height 8
click at [24, 233] on button "button" at bounding box center [24, 232] width 14 height 14
click at [70, 27] on button "undo Undo Undo" at bounding box center [57, 23] width 26 height 11
click at [28, 229] on button "button" at bounding box center [24, 232] width 14 height 14
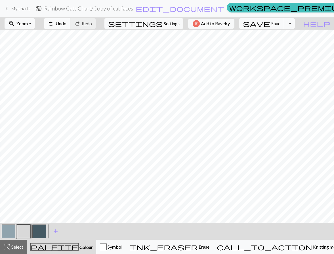
click at [70, 22] on button "undo Undo Undo" at bounding box center [57, 23] width 26 height 11
click at [41, 226] on button "button" at bounding box center [39, 232] width 14 height 14
drag, startPoint x: 85, startPoint y: 24, endPoint x: 96, endPoint y: 30, distance: 13.1
click at [66, 24] on span "Undo" at bounding box center [61, 23] width 11 height 5
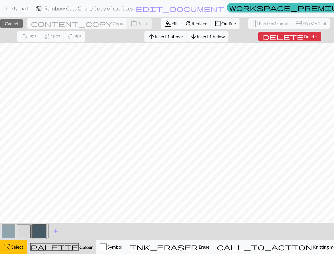
click at [165, 23] on span "format_color_fill" at bounding box center [168, 24] width 7 height 8
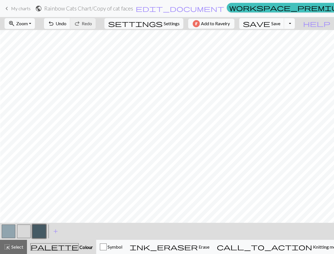
click at [22, 232] on button "button" at bounding box center [24, 232] width 14 height 14
click at [54, 27] on span "undo" at bounding box center [51, 24] width 7 height 8
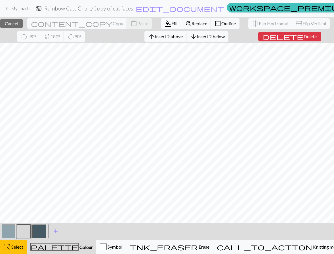
click at [171, 26] on span "Fill" at bounding box center [174, 23] width 6 height 5
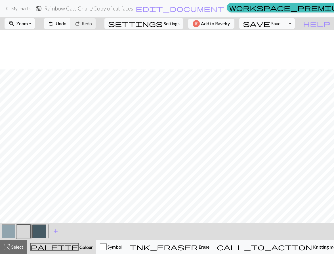
scroll to position [52, 0]
click at [10, 234] on button "button" at bounding box center [9, 232] width 14 height 14
drag, startPoint x: 40, startPoint y: 231, endPoint x: 65, endPoint y: 222, distance: 26.8
click at [39, 232] on button "button" at bounding box center [39, 232] width 14 height 14
click at [66, 25] on span "Undo" at bounding box center [61, 23] width 11 height 5
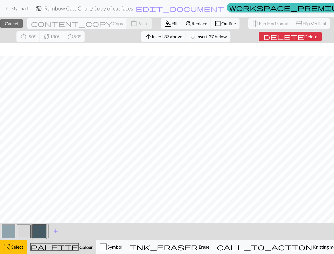
scroll to position [66, 0]
click at [18, 23] on span "Cancel" at bounding box center [11, 23] width 13 height 5
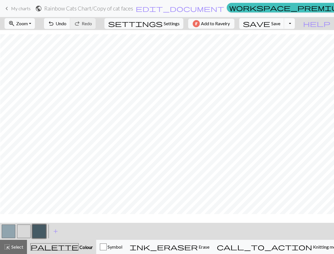
scroll to position [52, 0]
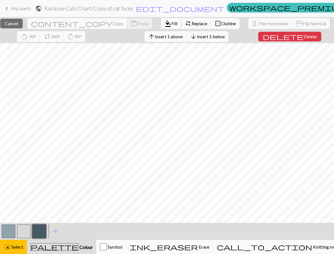
click at [171, 22] on span "Fill" at bounding box center [174, 23] width 6 height 5
click at [165, 22] on span "format_color_fill" at bounding box center [168, 24] width 7 height 8
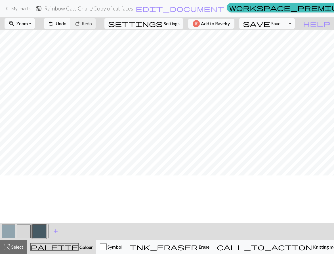
scroll to position [0, 0]
click at [36, 235] on button "button" at bounding box center [39, 232] width 14 height 14
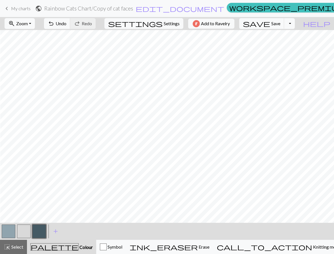
click at [9, 230] on button "button" at bounding box center [9, 232] width 14 height 14
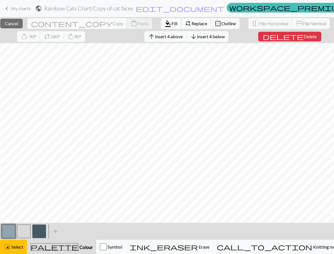
click at [171, 22] on span "Fill" at bounding box center [174, 23] width 6 height 5
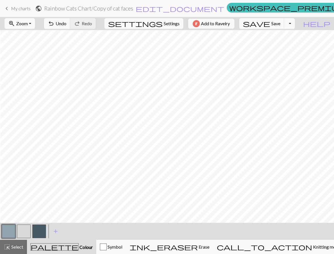
click at [39, 232] on button "button" at bounding box center [39, 232] width 14 height 14
click at [38, 233] on button "button" at bounding box center [39, 232] width 14 height 14
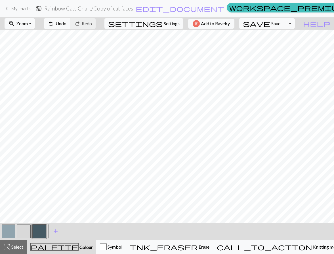
click at [27, 233] on button "button" at bounding box center [24, 232] width 14 height 14
click at [54, 25] on span "undo" at bounding box center [51, 24] width 7 height 8
click at [54, 24] on span "undo" at bounding box center [51, 24] width 7 height 8
click at [66, 25] on span "Undo" at bounding box center [61, 23] width 11 height 5
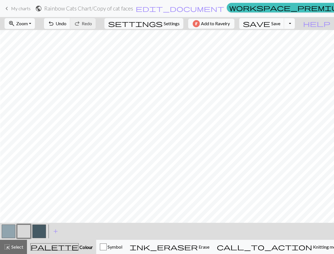
drag, startPoint x: 43, startPoint y: 230, endPoint x: 47, endPoint y: 224, distance: 6.5
click at [44, 229] on button "button" at bounding box center [39, 232] width 14 height 14
click at [18, 231] on button "button" at bounding box center [24, 232] width 14 height 14
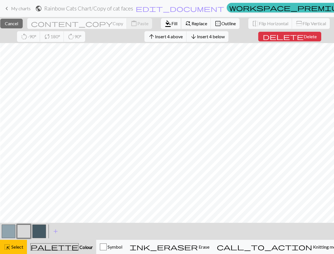
click at [165, 24] on span "format_color_fill" at bounding box center [168, 24] width 7 height 8
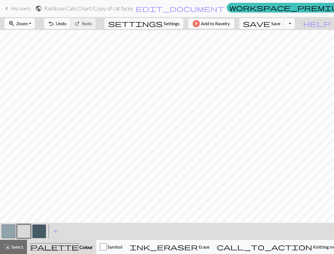
click at [21, 232] on button "button" at bounding box center [24, 232] width 14 height 14
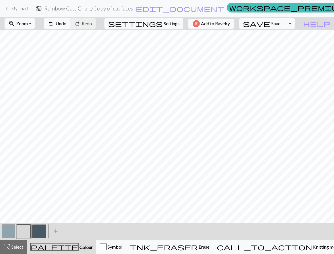
click at [4, 232] on button "button" at bounding box center [9, 232] width 14 height 14
drag, startPoint x: 80, startPoint y: 19, endPoint x: 85, endPoint y: 25, distance: 7.8
click at [70, 19] on button "undo Undo Undo" at bounding box center [57, 23] width 26 height 11
click at [66, 23] on span "Undo" at bounding box center [61, 23] width 11 height 5
click at [66, 24] on span "Undo" at bounding box center [61, 23] width 11 height 5
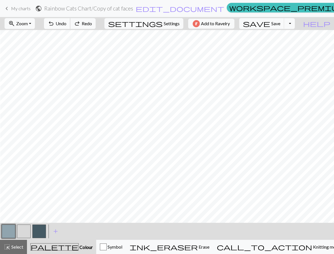
click at [66, 24] on span "Undo" at bounding box center [61, 23] width 11 height 5
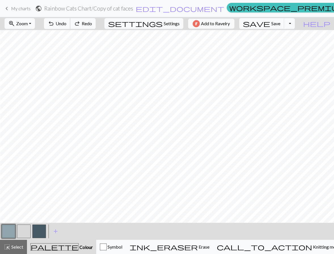
click at [66, 24] on span "Undo" at bounding box center [61, 23] width 11 height 5
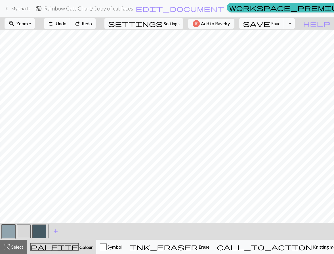
click at [66, 24] on span "Undo" at bounding box center [61, 23] width 11 height 5
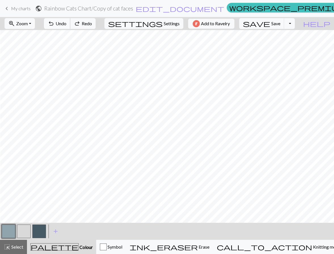
click at [66, 24] on span "Undo" at bounding box center [61, 23] width 11 height 5
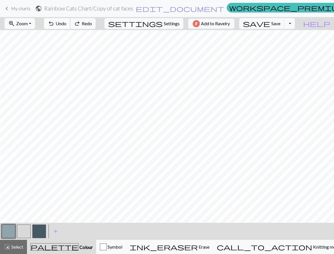
click at [66, 24] on span "Undo" at bounding box center [61, 23] width 11 height 5
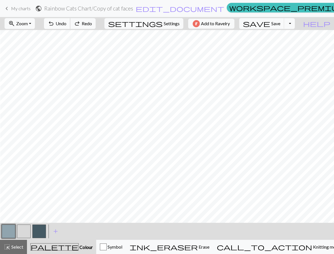
click at [66, 24] on span "Undo" at bounding box center [61, 23] width 11 height 5
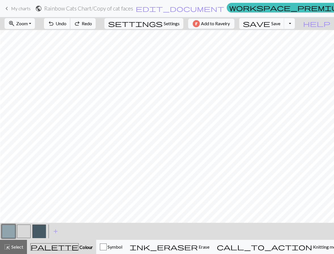
click at [66, 24] on span "Undo" at bounding box center [61, 23] width 11 height 5
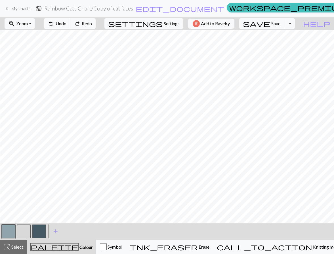
click at [66, 24] on span "Undo" at bounding box center [61, 23] width 11 height 5
click at [66, 25] on span "Undo" at bounding box center [61, 23] width 11 height 5
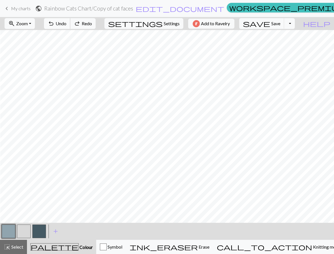
click at [66, 25] on span "Undo" at bounding box center [61, 23] width 11 height 5
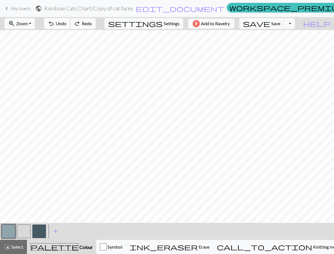
click at [66, 25] on span "Undo" at bounding box center [61, 23] width 11 height 5
click at [81, 25] on div "undo Undo Undo redo Redo Redo" at bounding box center [70, 23] width 60 height 13
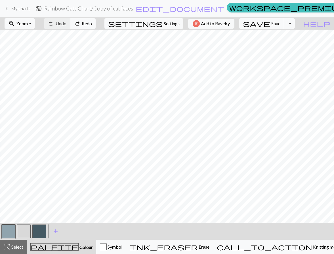
click at [81, 25] on div "undo Undo Undo redo Redo Redo" at bounding box center [70, 23] width 60 height 13
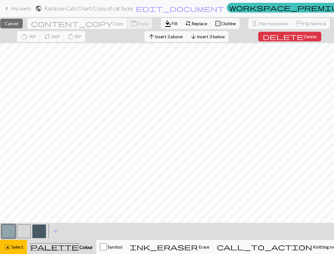
click at [38, 231] on button "button" at bounding box center [39, 232] width 14 height 14
click at [165, 24] on span "format_color_fill" at bounding box center [168, 24] width 7 height 8
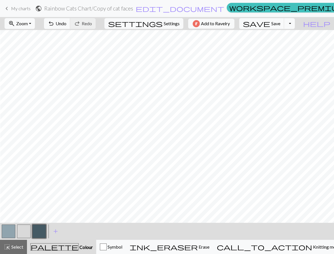
click at [10, 235] on button "button" at bounding box center [9, 232] width 14 height 14
click at [54, 26] on span "undo" at bounding box center [51, 24] width 7 height 8
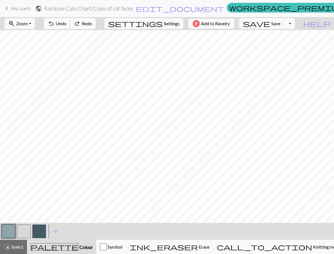
click at [54, 26] on span "undo" at bounding box center [51, 24] width 7 height 8
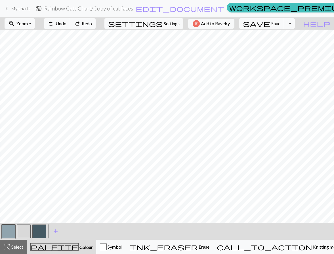
click at [10, 231] on button "button" at bounding box center [9, 232] width 14 height 14
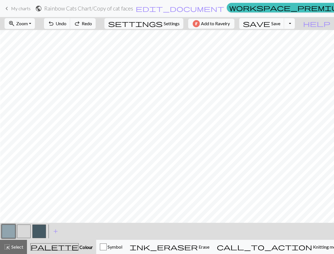
drag, startPoint x: 28, startPoint y: 233, endPoint x: 27, endPoint y: 231, distance: 3.2
click at [27, 233] on button "button" at bounding box center [24, 232] width 14 height 14
drag, startPoint x: 83, startPoint y: 23, endPoint x: 85, endPoint y: 26, distance: 4.3
click at [66, 23] on span "Undo" at bounding box center [61, 23] width 11 height 5
click at [12, 227] on button "button" at bounding box center [9, 232] width 14 height 14
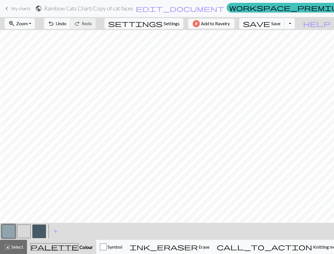
click at [37, 231] on button "button" at bounding box center [39, 232] width 14 height 14
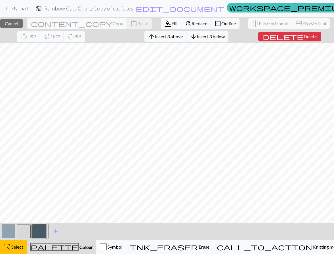
click at [171, 23] on span "Fill" at bounding box center [174, 23] width 6 height 5
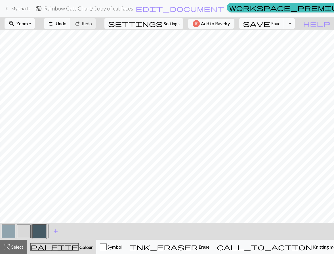
click at [9, 232] on button "button" at bounding box center [9, 232] width 14 height 14
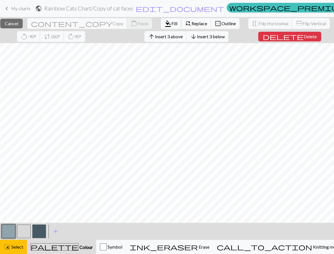
click at [171, 24] on span "Fill" at bounding box center [174, 23] width 6 height 5
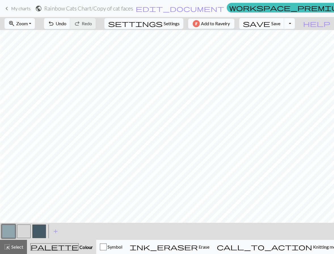
click at [21, 231] on button "button" at bounding box center [24, 232] width 14 height 14
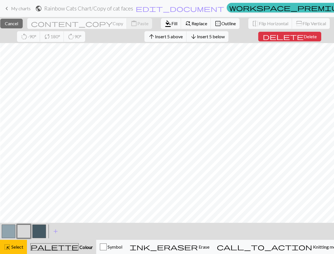
click at [10, 230] on button "button" at bounding box center [9, 232] width 14 height 14
click at [165, 23] on span "format_color_fill" at bounding box center [168, 24] width 7 height 8
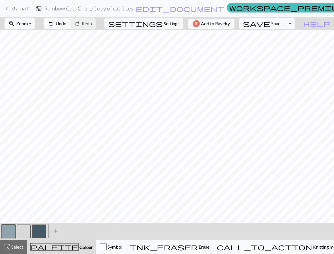
click at [23, 231] on button "button" at bounding box center [24, 232] width 14 height 14
click at [66, 21] on span "Undo" at bounding box center [61, 23] width 11 height 5
click at [54, 26] on span "undo" at bounding box center [51, 24] width 7 height 8
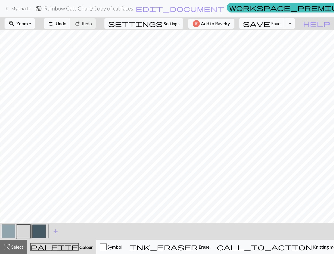
click at [40, 229] on button "button" at bounding box center [39, 232] width 14 height 14
drag, startPoint x: 23, startPoint y: 229, endPoint x: 24, endPoint y: 223, distance: 5.8
click at [23, 229] on button "button" at bounding box center [24, 232] width 14 height 14
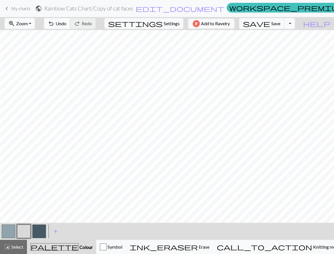
click at [66, 22] on span "Undo" at bounding box center [61, 23] width 11 height 5
click at [54, 22] on span "undo" at bounding box center [51, 24] width 7 height 8
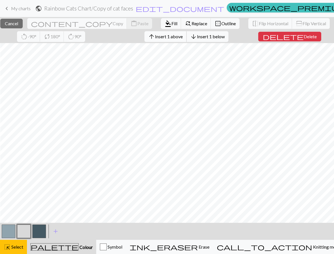
click at [183, 37] on span "Insert 1 above" at bounding box center [169, 36] width 28 height 5
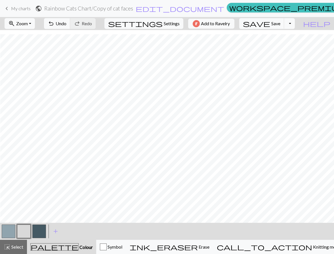
scroll to position [58, 0]
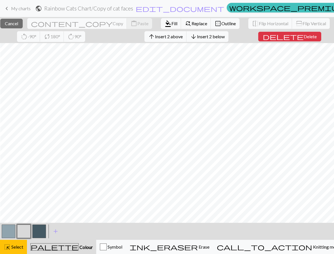
click at [308, 36] on span "Delete" at bounding box center [310, 36] width 13 height 5
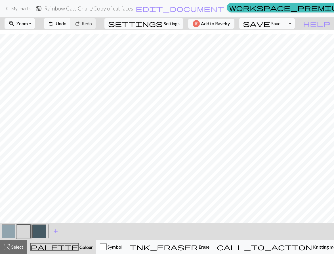
scroll to position [47, 0]
drag, startPoint x: 42, startPoint y: 228, endPoint x: 48, endPoint y: 221, distance: 9.5
click at [42, 228] on button "button" at bounding box center [39, 232] width 14 height 14
click at [10, 232] on button "button" at bounding box center [9, 232] width 14 height 14
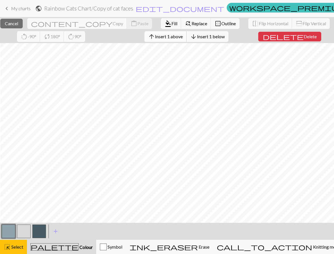
click at [183, 37] on span "Insert 1 above" at bounding box center [169, 36] width 28 height 5
click at [41, 233] on button "button" at bounding box center [39, 232] width 14 height 14
click at [171, 22] on span "Fill" at bounding box center [174, 23] width 6 height 5
click at [180, 37] on span "Insert 1 above" at bounding box center [169, 36] width 28 height 5
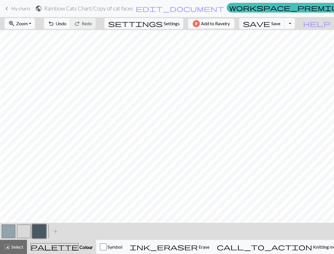
click at [41, 231] on button "button" at bounding box center [39, 232] width 14 height 14
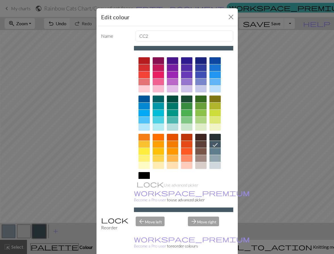
drag, startPoint x: 224, startPoint y: 250, endPoint x: 220, endPoint y: 232, distance: 17.9
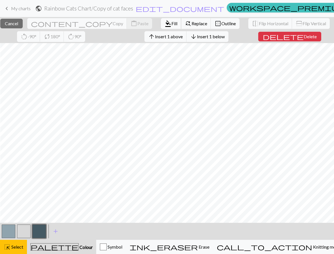
click at [165, 25] on span "format_color_fill" at bounding box center [168, 24] width 7 height 8
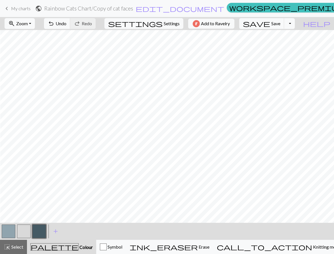
click at [8, 231] on button "button" at bounding box center [9, 232] width 14 height 14
drag, startPoint x: 24, startPoint y: 235, endPoint x: 31, endPoint y: 221, distance: 15.0
click at [24, 234] on button "button" at bounding box center [24, 232] width 14 height 14
click at [7, 230] on button "button" at bounding box center [9, 232] width 14 height 14
click at [66, 25] on span "Undo" at bounding box center [61, 23] width 11 height 5
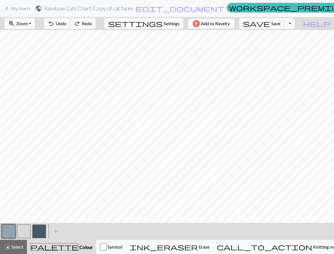
click at [66, 25] on span "Undo" at bounding box center [61, 23] width 11 height 5
click at [5, 231] on button "button" at bounding box center [9, 232] width 14 height 14
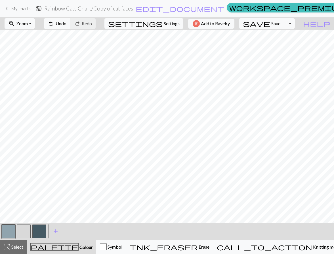
click at [23, 233] on button "button" at bounding box center [24, 232] width 14 height 14
click at [66, 24] on span "Undo" at bounding box center [61, 23] width 11 height 5
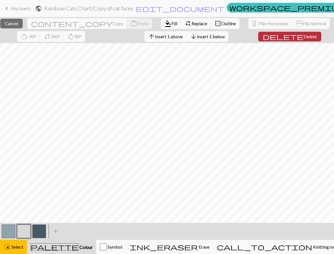
click at [296, 36] on span "delete" at bounding box center [283, 37] width 41 height 8
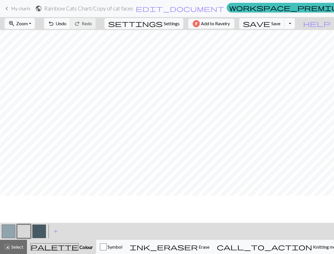
scroll to position [0, 0]
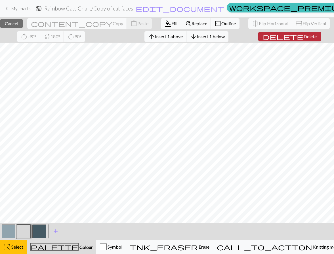
click at [293, 37] on span "delete" at bounding box center [283, 37] width 41 height 8
click at [183, 38] on span "Insert 1 above" at bounding box center [169, 36] width 28 height 5
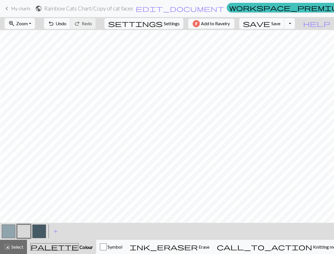
click at [23, 236] on button "button" at bounding box center [24, 232] width 14 height 14
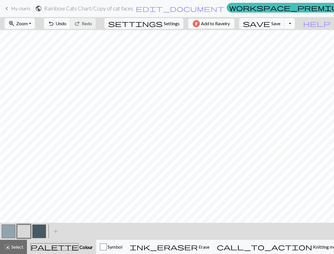
drag, startPoint x: 5, startPoint y: 231, endPoint x: 9, endPoint y: 222, distance: 9.3
click at [5, 230] on button "button" at bounding box center [9, 232] width 14 height 14
click at [70, 26] on button "undo Undo Undo" at bounding box center [57, 23] width 26 height 11
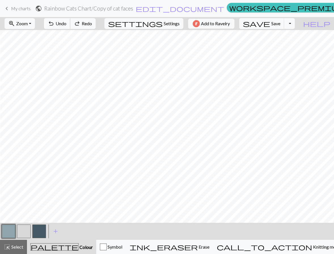
click at [70, 26] on button "undo Undo Undo" at bounding box center [57, 23] width 26 height 11
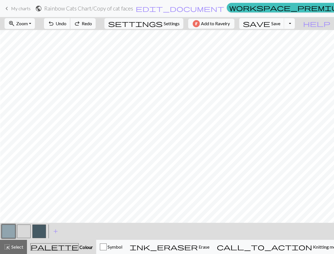
click at [70, 26] on button "undo Undo Undo" at bounding box center [57, 23] width 26 height 11
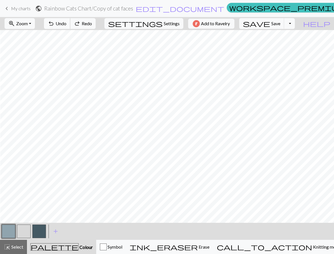
click at [70, 26] on button "undo Undo Undo" at bounding box center [57, 23] width 26 height 11
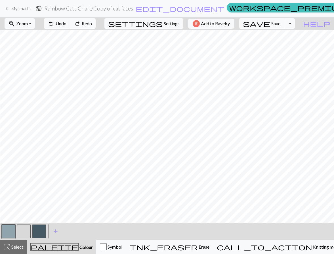
click at [81, 21] on span "redo" at bounding box center [77, 24] width 7 height 8
click at [270, 21] on span "save" at bounding box center [256, 24] width 27 height 8
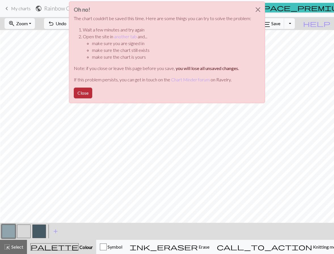
click at [79, 92] on button "Close" at bounding box center [83, 93] width 18 height 11
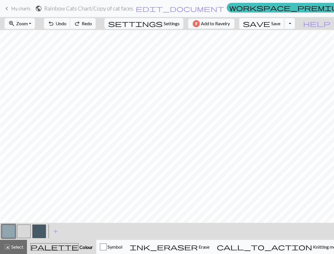
click at [282, 24] on button "save Save Save" at bounding box center [261, 23] width 45 height 11
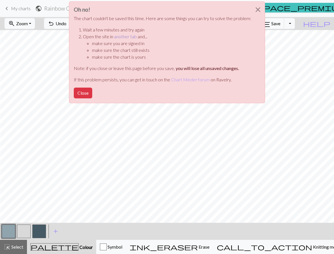
click at [124, 37] on link "another tab" at bounding box center [125, 36] width 23 height 5
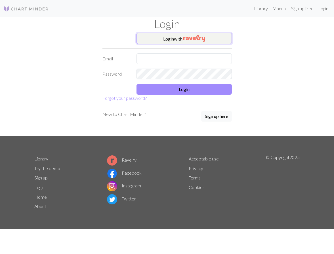
click at [150, 38] on button "Login with" at bounding box center [183, 38] width 95 height 11
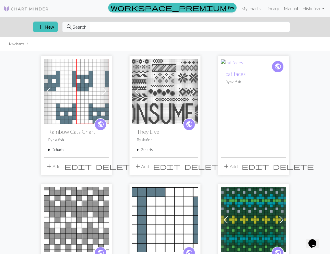
click at [49, 151] on summary "2 charts" at bounding box center [76, 149] width 56 height 5
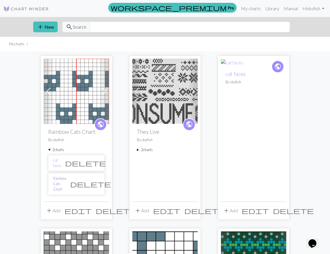
click at [62, 182] on link "Rainbow Cats Chart" at bounding box center [59, 184] width 13 height 16
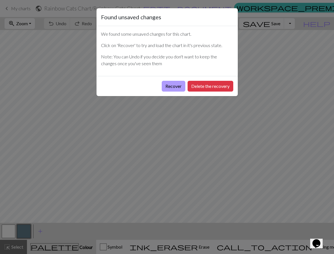
click at [172, 90] on button "Recover" at bounding box center [174, 86] width 24 height 11
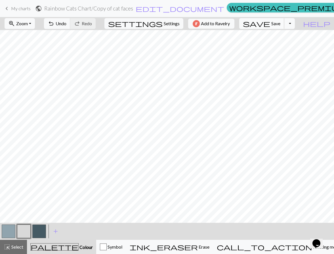
click at [280, 23] on span "Save" at bounding box center [275, 23] width 9 height 5
click at [6, 233] on button "button" at bounding box center [9, 232] width 14 height 14
click at [5, 235] on button "button" at bounding box center [9, 232] width 14 height 14
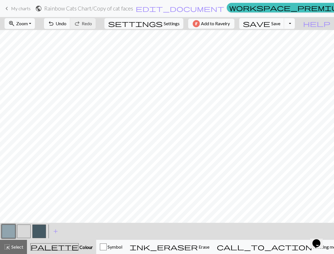
drag, startPoint x: 22, startPoint y: 234, endPoint x: 26, endPoint y: 222, distance: 12.0
click at [22, 234] on button "button" at bounding box center [24, 232] width 14 height 14
click at [11, 234] on button "button" at bounding box center [9, 232] width 14 height 14
click at [25, 231] on button "button" at bounding box center [24, 232] width 14 height 14
click at [54, 25] on span "undo" at bounding box center [51, 24] width 7 height 8
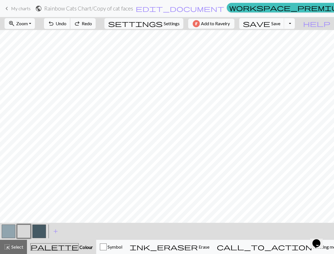
click at [54, 25] on span "undo" at bounding box center [51, 24] width 7 height 8
click at [9, 230] on button "button" at bounding box center [9, 232] width 14 height 14
click at [7, 233] on button "button" at bounding box center [9, 232] width 14 height 14
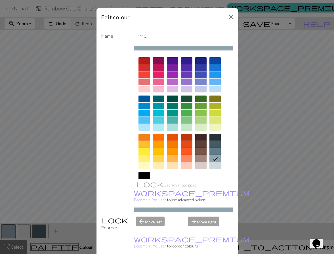
drag, startPoint x: 221, startPoint y: 247, endPoint x: 219, endPoint y: 244, distance: 3.9
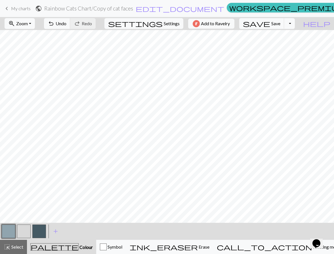
click at [26, 230] on button "button" at bounding box center [24, 232] width 14 height 14
click at [12, 230] on button "button" at bounding box center [9, 232] width 14 height 14
click at [8, 232] on button "button" at bounding box center [9, 232] width 14 height 14
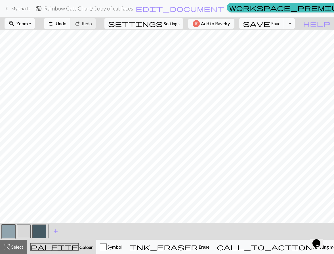
click at [70, 25] on button "undo Undo Undo" at bounding box center [57, 23] width 26 height 11
click at [25, 233] on button "button" at bounding box center [24, 232] width 14 height 14
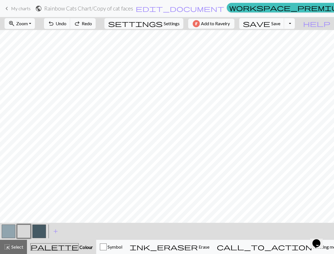
drag, startPoint x: 9, startPoint y: 232, endPoint x: 14, endPoint y: 227, distance: 6.6
click at [10, 232] on button "button" at bounding box center [9, 232] width 14 height 14
click at [24, 231] on button "button" at bounding box center [24, 232] width 14 height 14
drag, startPoint x: 9, startPoint y: 230, endPoint x: 14, endPoint y: 224, distance: 8.0
click at [9, 229] on button "button" at bounding box center [9, 232] width 14 height 14
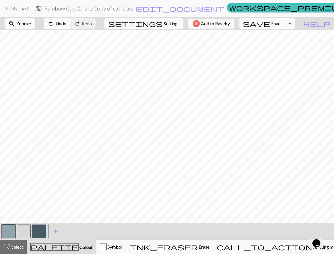
click at [66, 25] on span "Undo" at bounding box center [61, 23] width 11 height 5
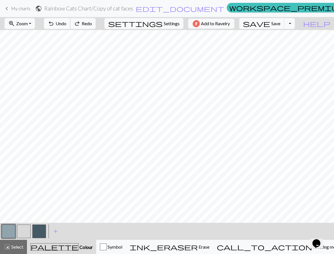
click at [66, 25] on span "Undo" at bounding box center [61, 23] width 11 height 5
click at [11, 235] on button "button" at bounding box center [9, 232] width 14 height 14
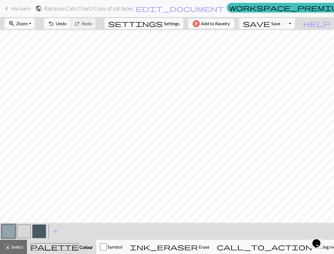
click at [24, 235] on button "button" at bounding box center [24, 232] width 14 height 14
drag, startPoint x: 10, startPoint y: 235, endPoint x: 16, endPoint y: 226, distance: 11.0
click at [10, 235] on button "button" at bounding box center [9, 232] width 14 height 14
click at [66, 24] on span "Undo" at bounding box center [61, 23] width 11 height 5
click at [70, 26] on button "undo Undo Undo" at bounding box center [57, 23] width 26 height 11
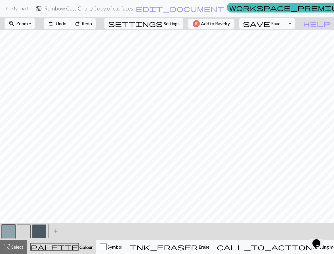
click at [70, 26] on button "undo Undo Undo" at bounding box center [57, 23] width 26 height 11
click at [70, 27] on button "undo Undo Undo" at bounding box center [57, 23] width 26 height 11
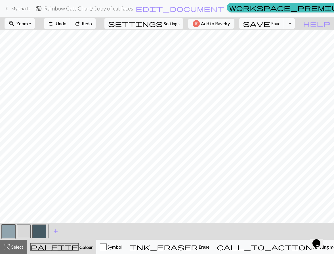
click at [70, 27] on button "undo Undo Undo" at bounding box center [57, 23] width 26 height 11
click at [36, 232] on button "button" at bounding box center [39, 232] width 14 height 14
click at [299, 28] on div "save Save Save Toggle Dropdown file_copy Save a copy save_alt Download" at bounding box center [267, 23] width 64 height 13
click at [295, 27] on button "Toggle Dropdown" at bounding box center [289, 23] width 11 height 11
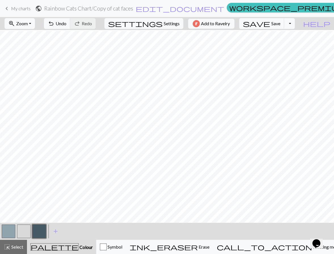
scroll to position [28, 0]
click at [36, 233] on button "button" at bounding box center [39, 232] width 14 height 14
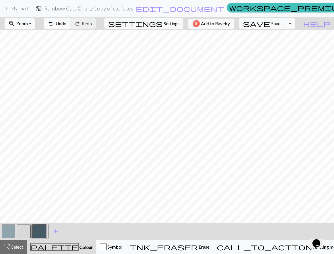
click at [66, 24] on span "Undo" at bounding box center [61, 23] width 11 height 5
click at [30, 234] on button "button" at bounding box center [24, 232] width 14 height 14
click at [10, 231] on button "button" at bounding box center [9, 232] width 14 height 14
click at [70, 24] on button "undo Undo Undo" at bounding box center [57, 23] width 26 height 11
click at [54, 24] on span "undo" at bounding box center [51, 24] width 7 height 8
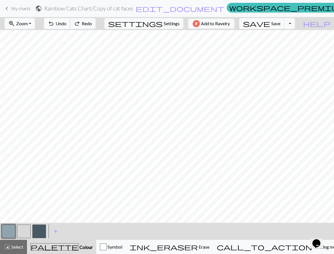
click at [54, 24] on span "undo" at bounding box center [51, 24] width 7 height 8
drag, startPoint x: 27, startPoint y: 231, endPoint x: 30, endPoint y: 224, distance: 7.4
click at [27, 231] on button "button" at bounding box center [24, 232] width 14 height 14
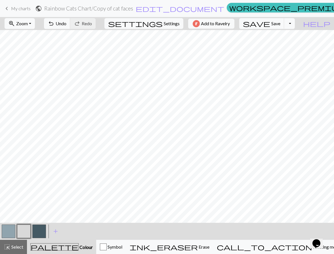
click at [7, 235] on button "button" at bounding box center [9, 232] width 14 height 14
click at [32, 232] on button "button" at bounding box center [39, 232] width 14 height 14
click at [24, 231] on button "button" at bounding box center [24, 232] width 14 height 14
click at [66, 21] on span "Undo" at bounding box center [61, 23] width 11 height 5
drag, startPoint x: 85, startPoint y: 21, endPoint x: 89, endPoint y: 29, distance: 8.8
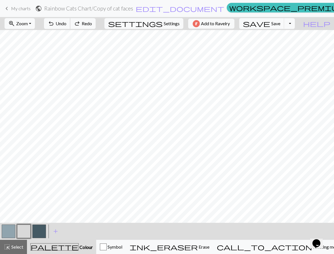
click at [66, 21] on span "Undo" at bounding box center [61, 23] width 11 height 5
click at [54, 22] on span "undo" at bounding box center [51, 24] width 7 height 8
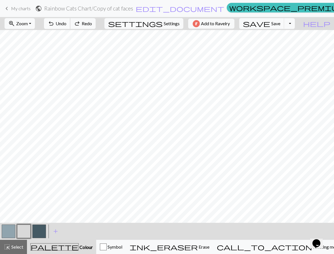
click at [54, 22] on span "undo" at bounding box center [51, 24] width 7 height 8
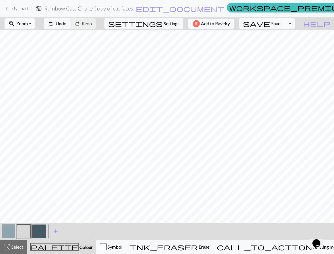
click at [13, 234] on button "button" at bounding box center [9, 232] width 14 height 14
click at [19, 235] on button "button" at bounding box center [24, 232] width 14 height 14
drag, startPoint x: 8, startPoint y: 235, endPoint x: 11, endPoint y: 230, distance: 5.9
click at [8, 234] on button "button" at bounding box center [9, 232] width 14 height 14
click at [24, 234] on button "button" at bounding box center [24, 232] width 14 height 14
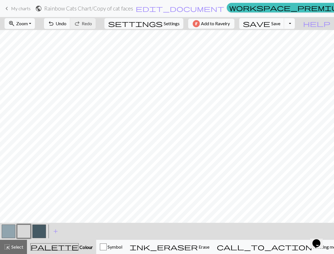
click at [10, 233] on button "button" at bounding box center [9, 232] width 14 height 14
click at [25, 234] on button "button" at bounding box center [24, 232] width 14 height 14
click at [3, 234] on button "button" at bounding box center [9, 232] width 14 height 14
click at [25, 233] on button "button" at bounding box center [24, 232] width 14 height 14
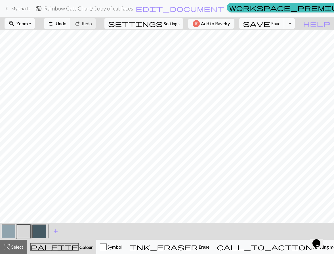
drag, startPoint x: 285, startPoint y: 24, endPoint x: 258, endPoint y: 15, distance: 28.1
click at [280, 24] on span "Save" at bounding box center [275, 23] width 9 height 5
click at [270, 25] on span "save" at bounding box center [256, 24] width 27 height 8
click at [7, 231] on button "button" at bounding box center [9, 232] width 14 height 14
click at [70, 27] on button "undo Undo Undo" at bounding box center [57, 23] width 26 height 11
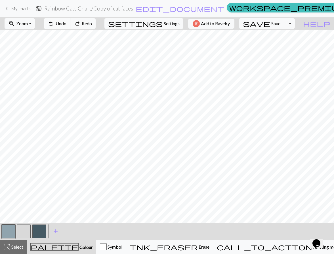
click at [70, 27] on button "undo Undo Undo" at bounding box center [57, 23] width 26 height 11
click at [43, 231] on button "button" at bounding box center [39, 232] width 14 height 14
click at [21, 229] on button "button" at bounding box center [24, 232] width 14 height 14
click at [11, 232] on button "button" at bounding box center [9, 232] width 14 height 14
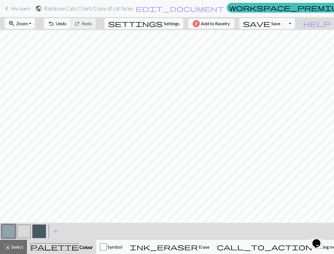
click at [22, 230] on button "button" at bounding box center [24, 232] width 14 height 14
click at [7, 232] on button "button" at bounding box center [9, 232] width 14 height 14
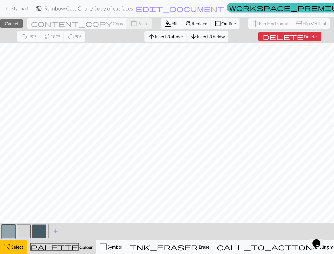
click at [171, 22] on span "Fill" at bounding box center [174, 23] width 6 height 5
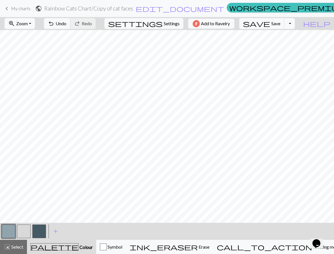
drag, startPoint x: 23, startPoint y: 226, endPoint x: 26, endPoint y: 219, distance: 8.2
click at [22, 226] on button "button" at bounding box center [24, 232] width 14 height 14
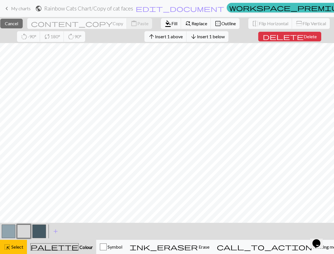
drag, startPoint x: 9, startPoint y: 233, endPoint x: 15, endPoint y: 226, distance: 8.9
click at [9, 233] on button "button" at bounding box center [9, 232] width 14 height 14
click at [183, 34] on span "Insert 1 above" at bounding box center [169, 36] width 28 height 5
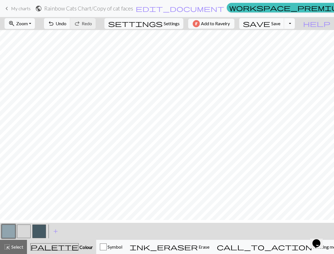
scroll to position [0, 0]
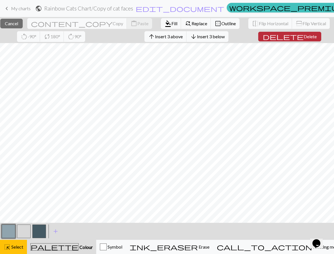
click at [304, 35] on span "Delete" at bounding box center [310, 36] width 13 height 5
click at [298, 39] on span "delete" at bounding box center [283, 37] width 41 height 8
click at [304, 35] on span "Delete" at bounding box center [310, 36] width 13 height 5
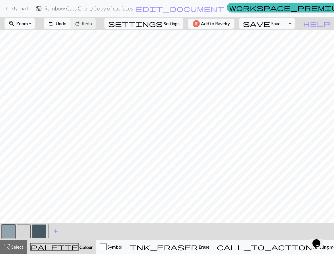
scroll to position [18, 0]
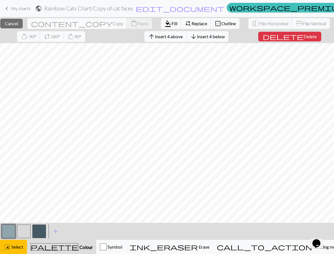
click at [308, 39] on span "Delete" at bounding box center [310, 36] width 13 height 5
click at [292, 41] on div "close Cancel content_copy Copy content_paste Paste format_color_fill Fill find_…" at bounding box center [167, 30] width 334 height 26
click at [294, 36] on span "delete" at bounding box center [283, 37] width 41 height 8
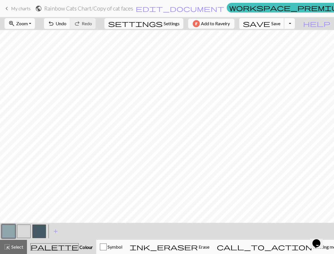
click at [270, 24] on span "save" at bounding box center [256, 24] width 27 height 8
